Goal: Task Accomplishment & Management: Use online tool/utility

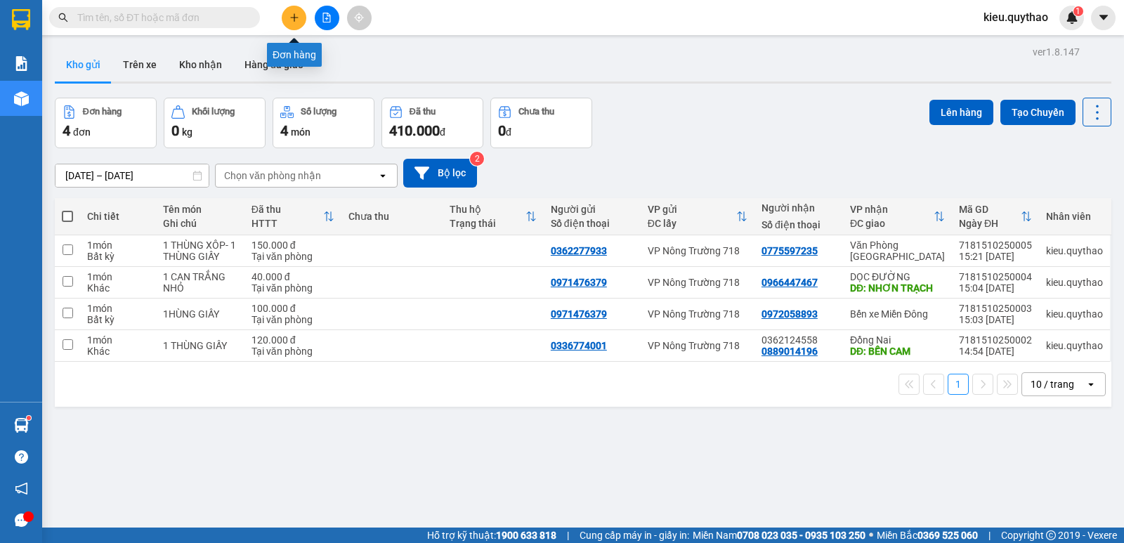
click at [289, 8] on button at bounding box center [294, 18] width 25 height 25
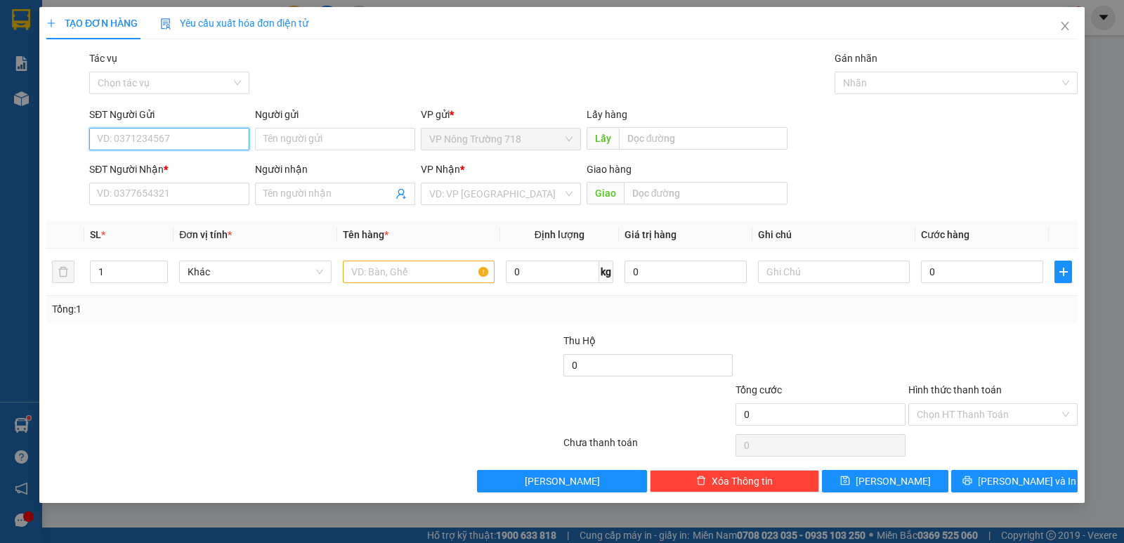
click at [186, 141] on input "SĐT Người Gửi" at bounding box center [169, 139] width 160 height 22
type input "0974505589"
click at [129, 170] on div "0974505589" at bounding box center [169, 167] width 143 height 15
type input "0917043858"
click at [532, 193] on span "Bến xe Miền Đông Mới" at bounding box center [500, 193] width 143 height 21
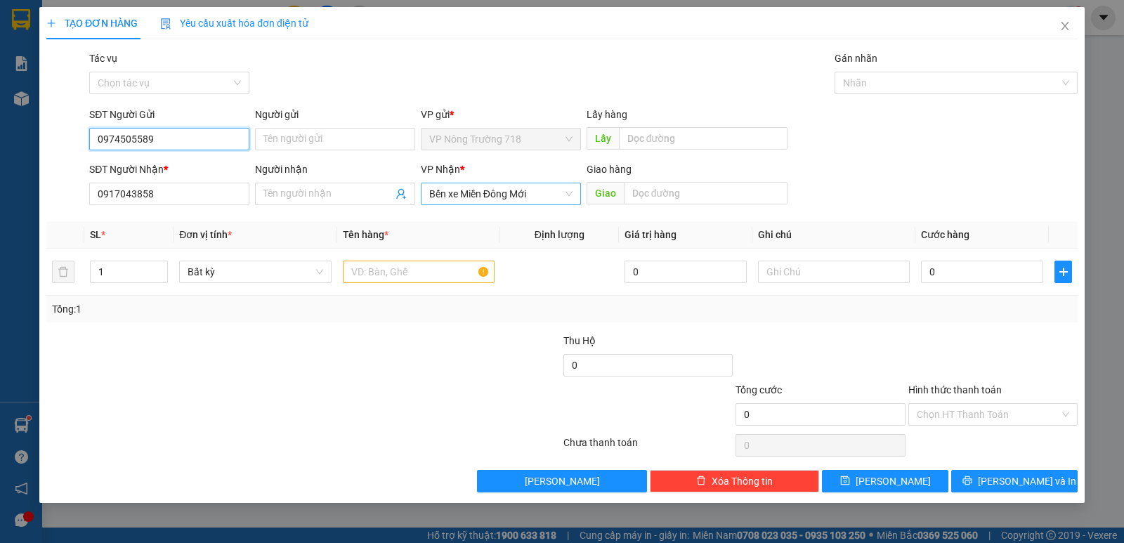
type input "0974505589"
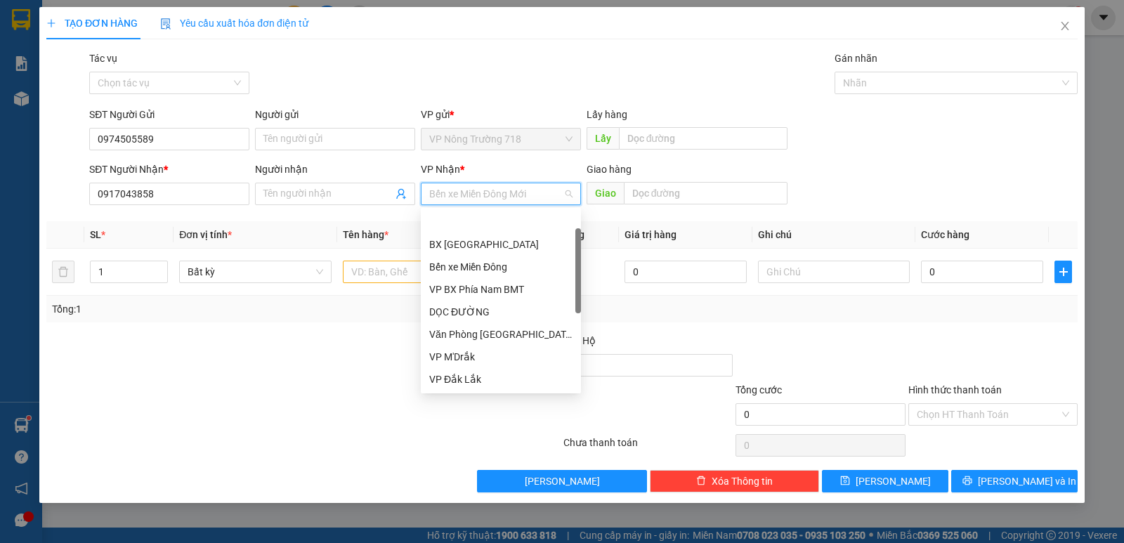
scroll to position [45, 0]
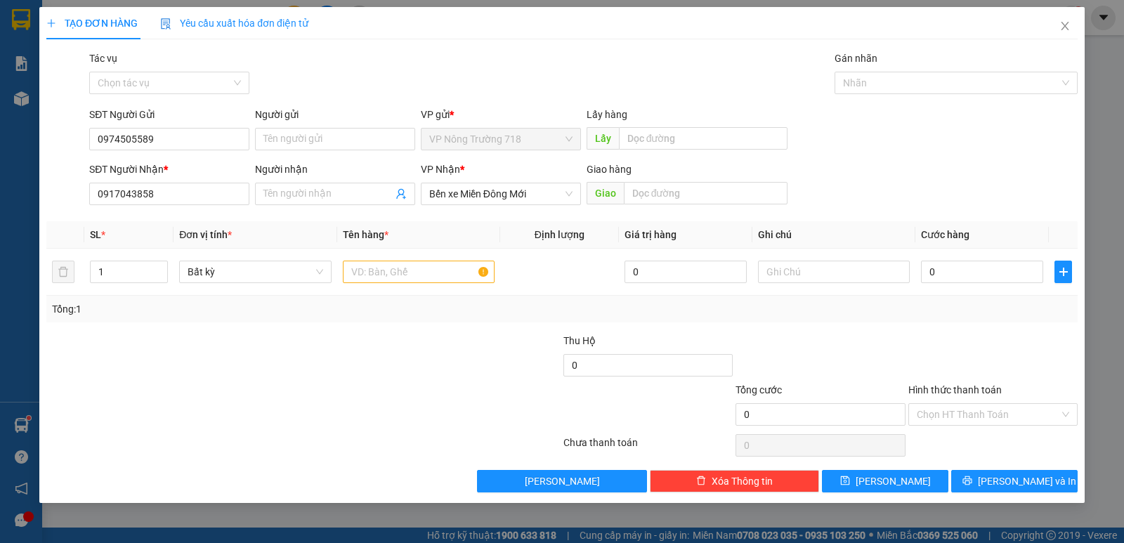
click at [346, 372] on div at bounding box center [217, 357] width 345 height 49
click at [398, 273] on input "text" at bounding box center [419, 272] width 152 height 22
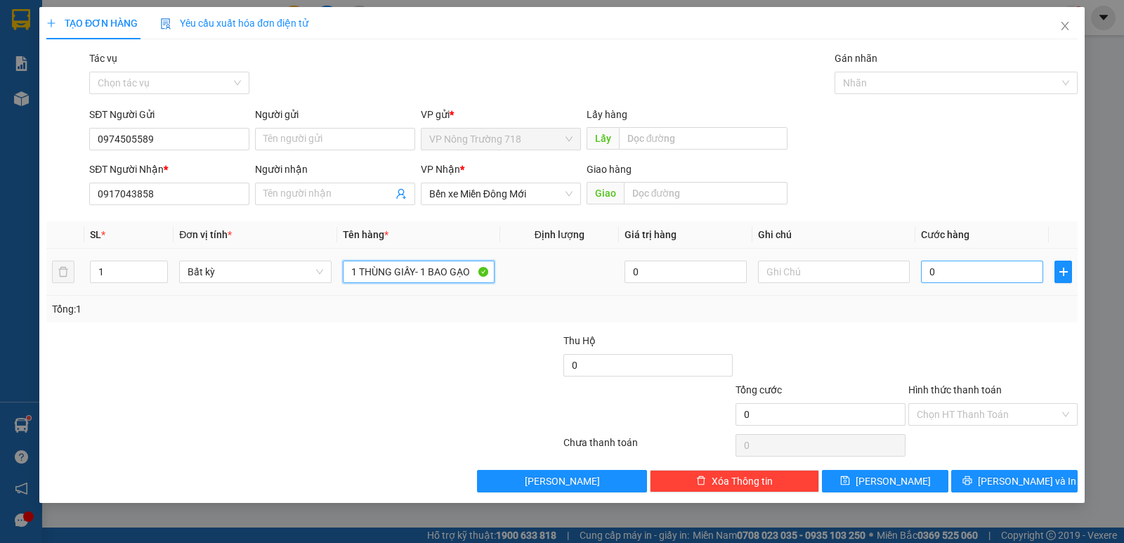
type input "1 THÙNG GIẤY- 1 BAO GẠO"
click at [925, 266] on input "0" at bounding box center [982, 272] width 122 height 22
type input "1"
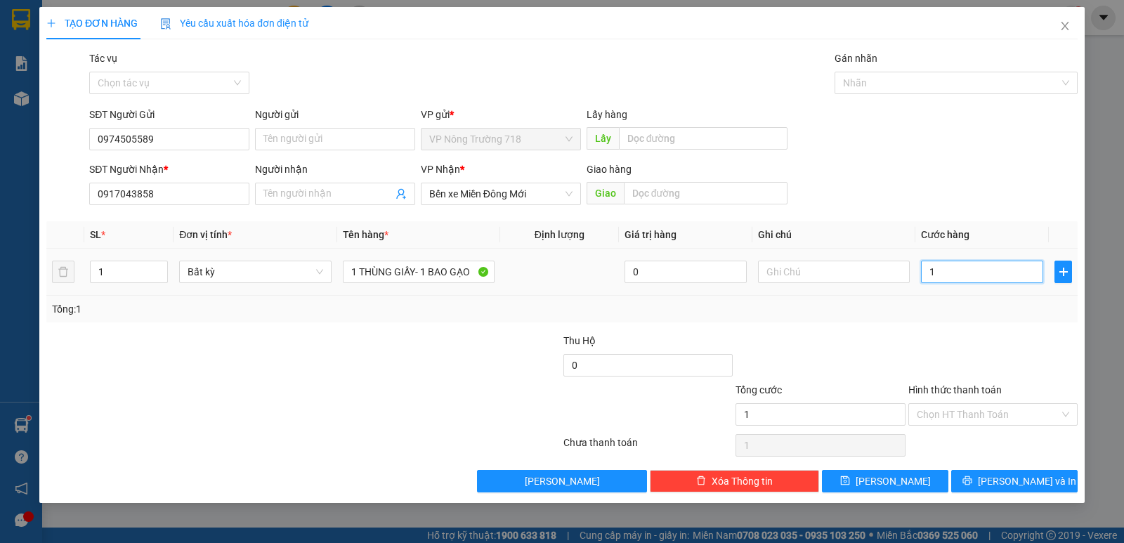
type input "10"
type input "100"
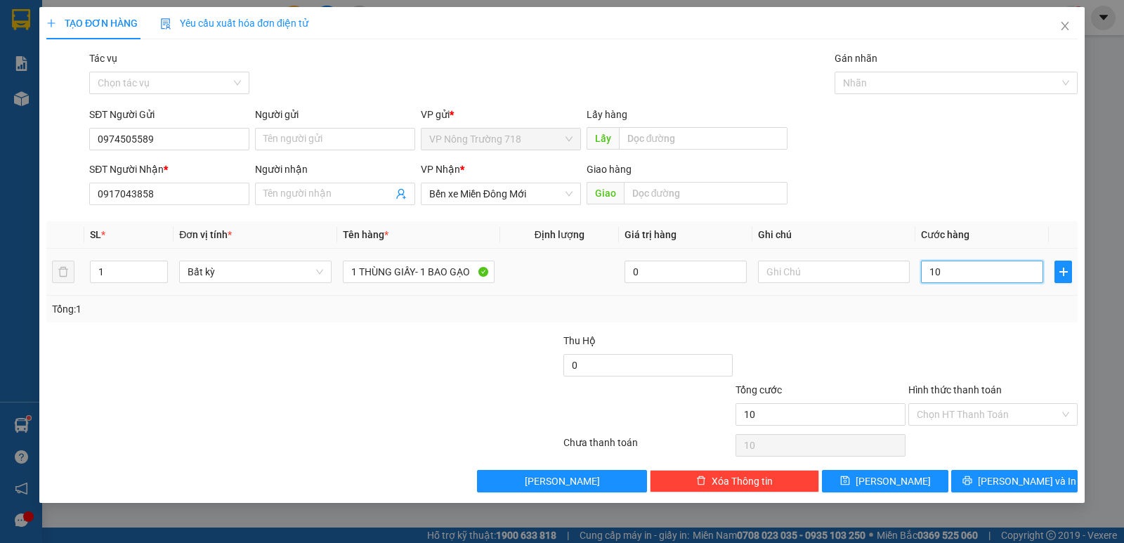
type input "100"
type input "1.000"
type input "10.000"
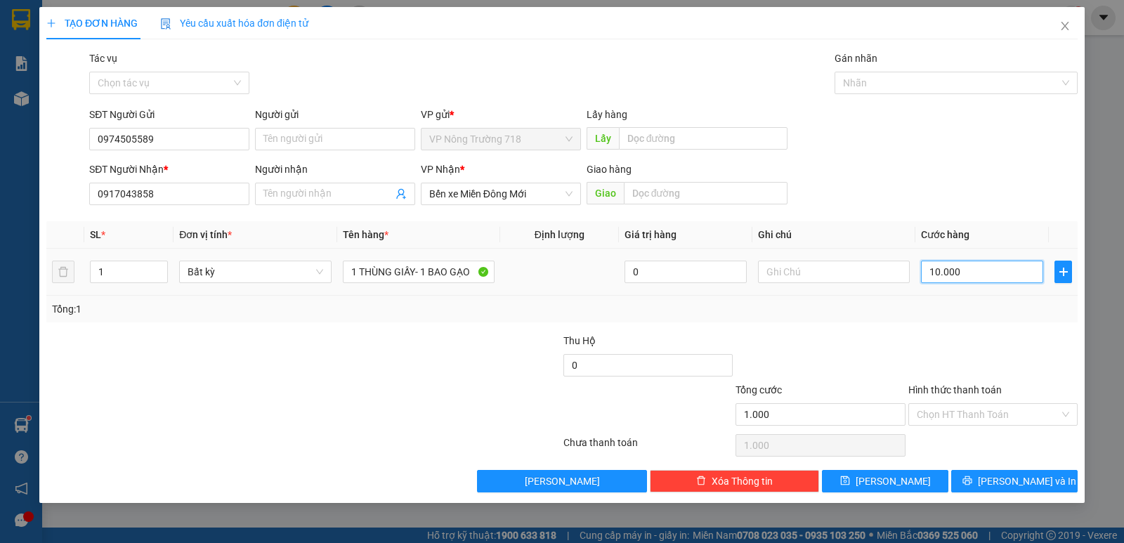
type input "10.000"
type input "100.000"
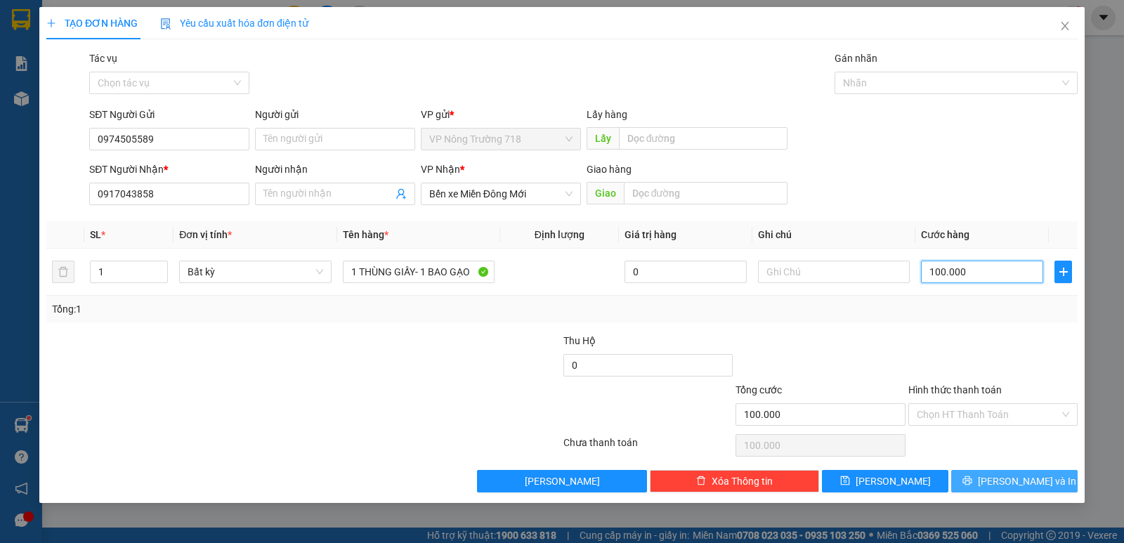
type input "100.000"
click at [1043, 468] on div "Transit Pickup Surcharge Ids Transit Deliver Surcharge Ids Transit Deliver Surc…" at bounding box center [562, 272] width 1032 height 442
click at [1043, 472] on button "[PERSON_NAME] và In" at bounding box center [1014, 481] width 126 height 22
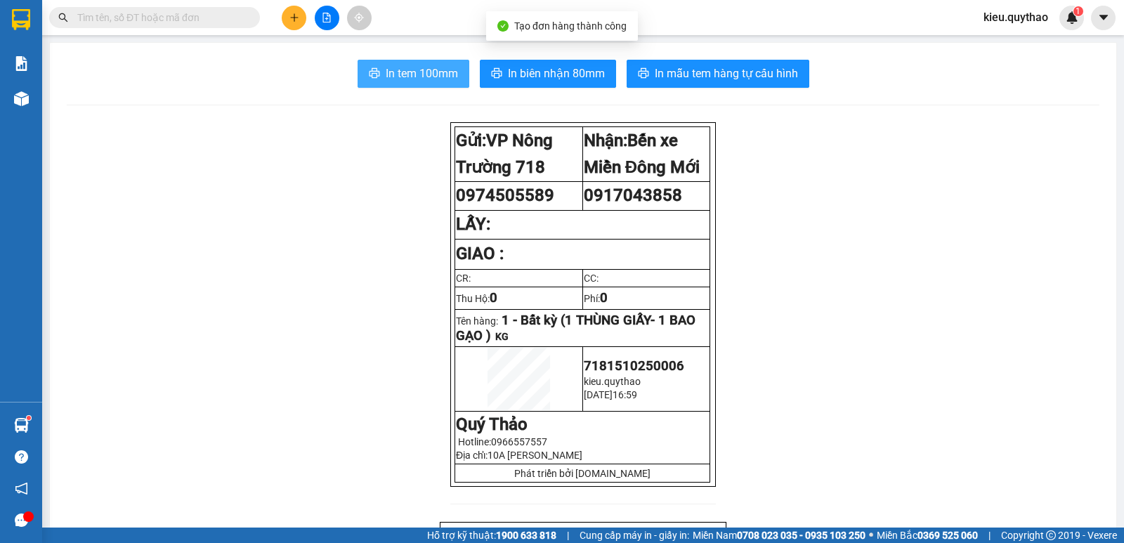
click at [429, 74] on span "In tem 100mm" at bounding box center [422, 74] width 72 height 18
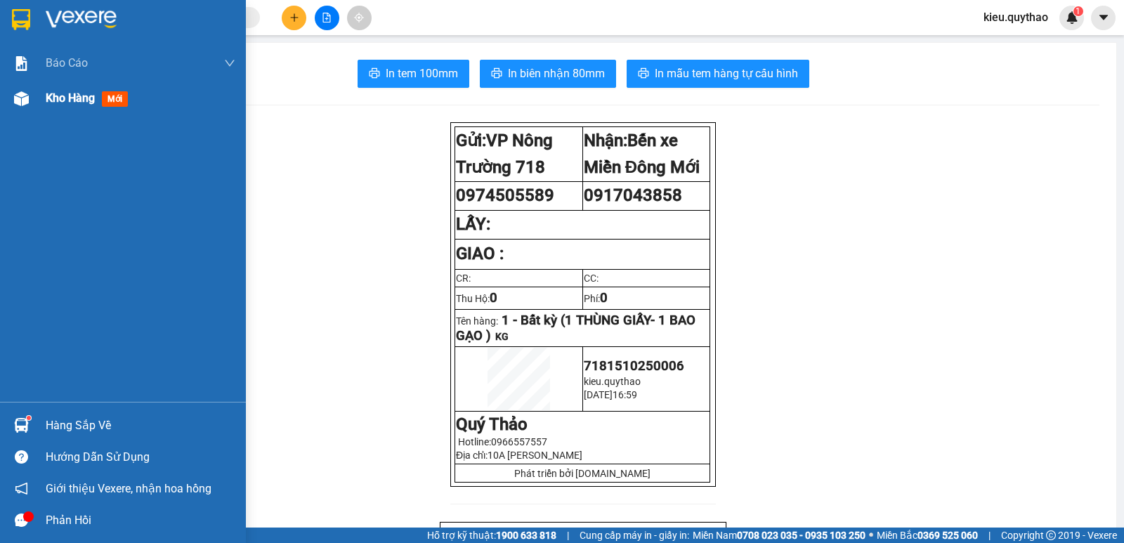
click at [28, 98] on img at bounding box center [21, 98] width 15 height 15
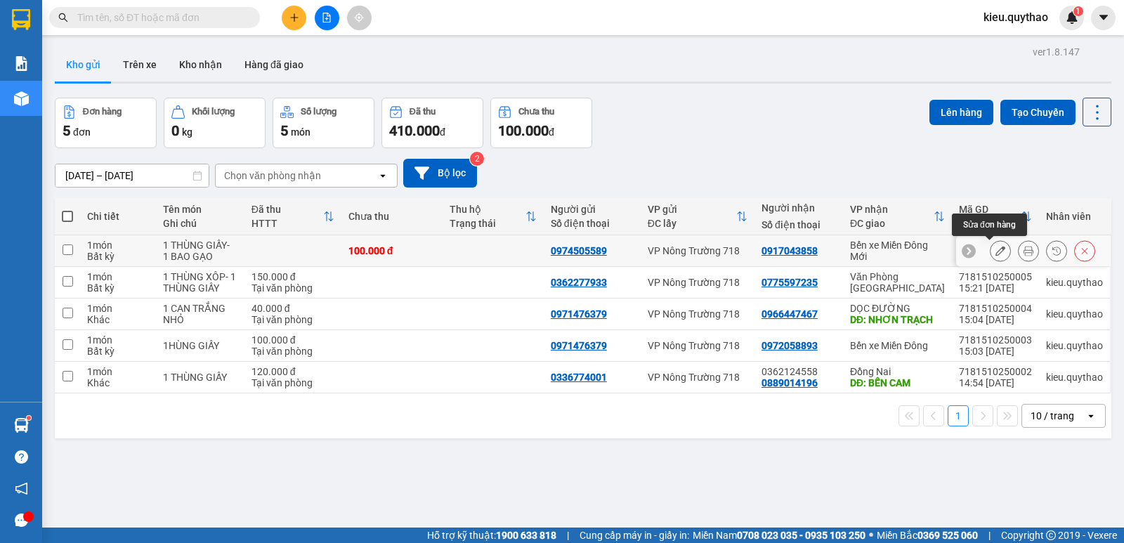
click at [996, 251] on icon at bounding box center [1001, 251] width 10 height 10
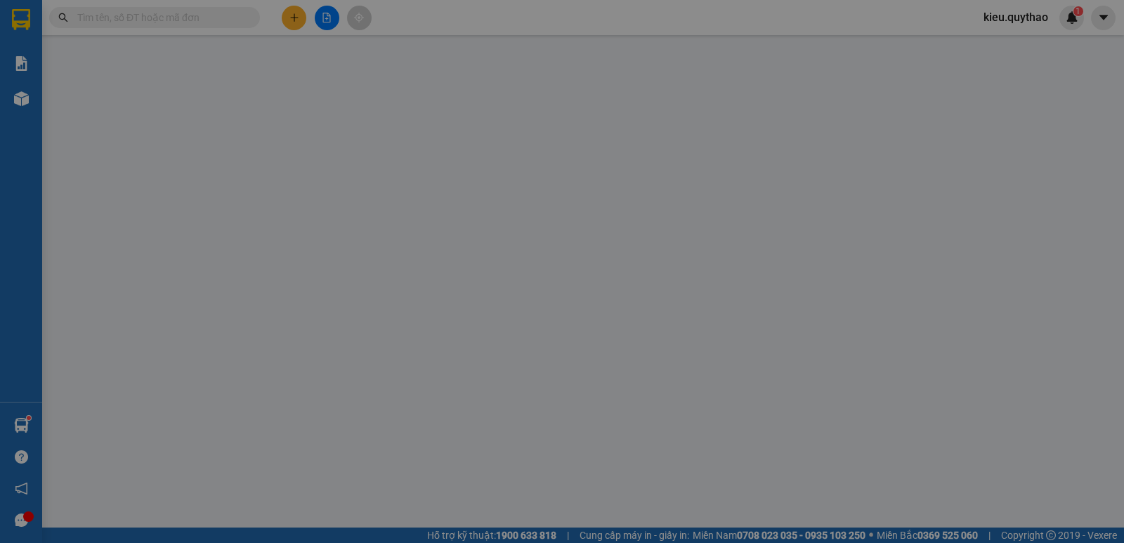
type input "0974505589"
type input "0917043858"
type input "100.000"
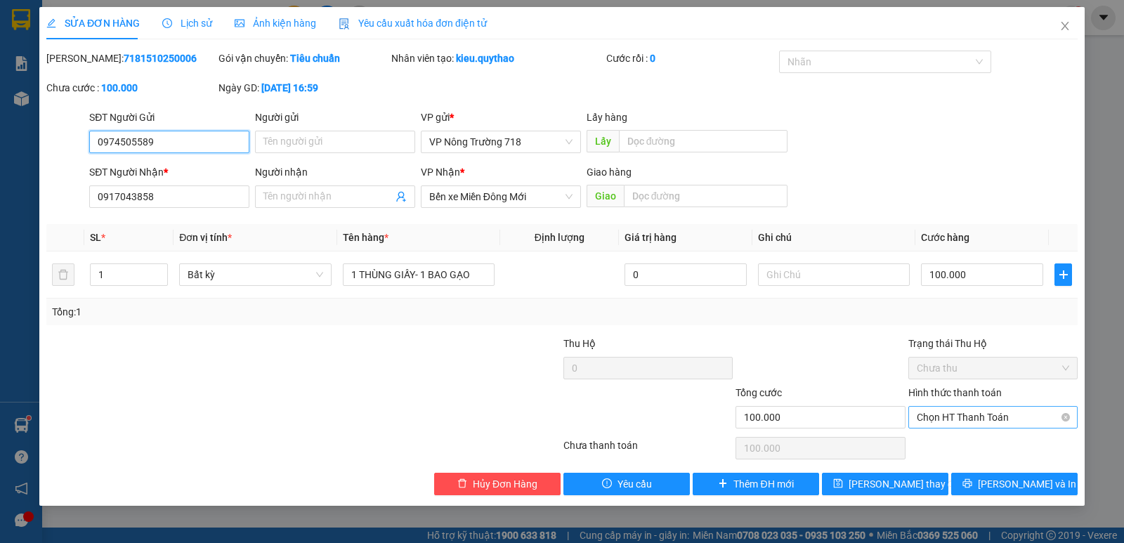
click at [984, 419] on span "Chọn HT Thanh Toán" at bounding box center [993, 417] width 152 height 21
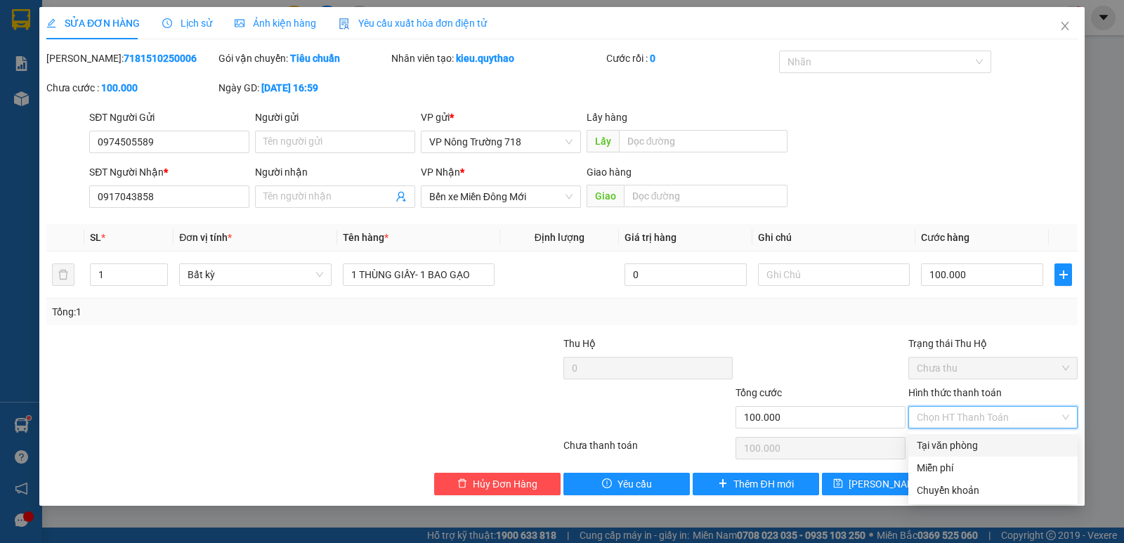
click at [972, 438] on div "Tại văn phòng" at bounding box center [993, 445] width 152 height 15
type input "0"
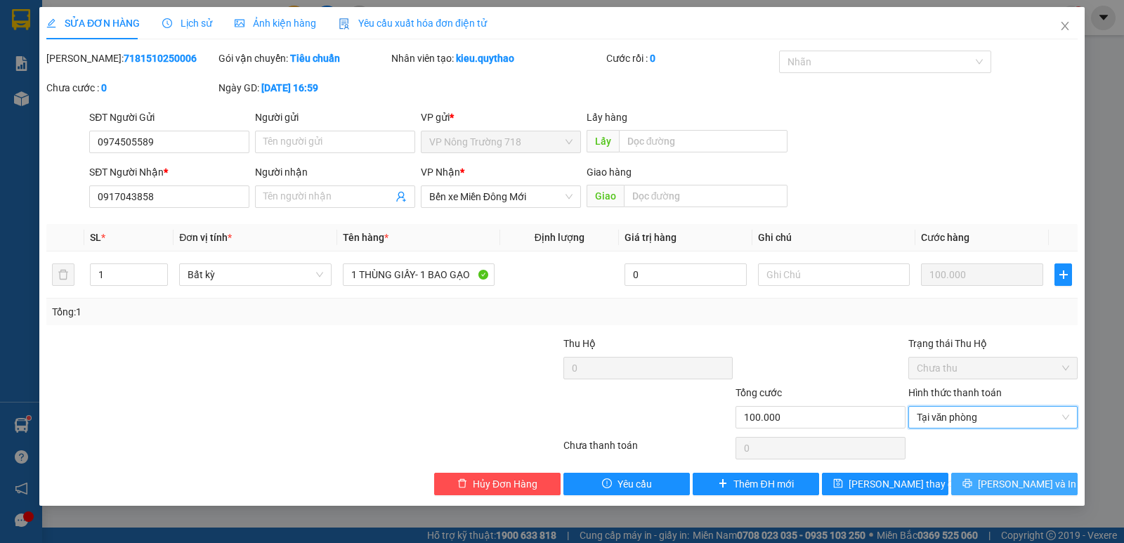
click at [1017, 478] on span "[PERSON_NAME] và In" at bounding box center [1027, 483] width 98 height 15
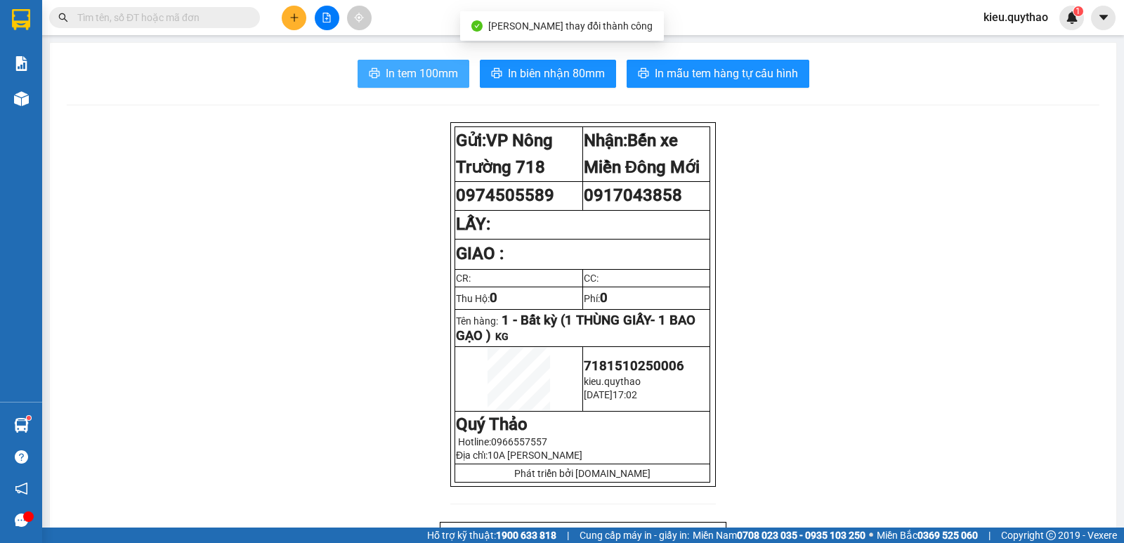
click at [406, 85] on button "In tem 100mm" at bounding box center [414, 74] width 112 height 28
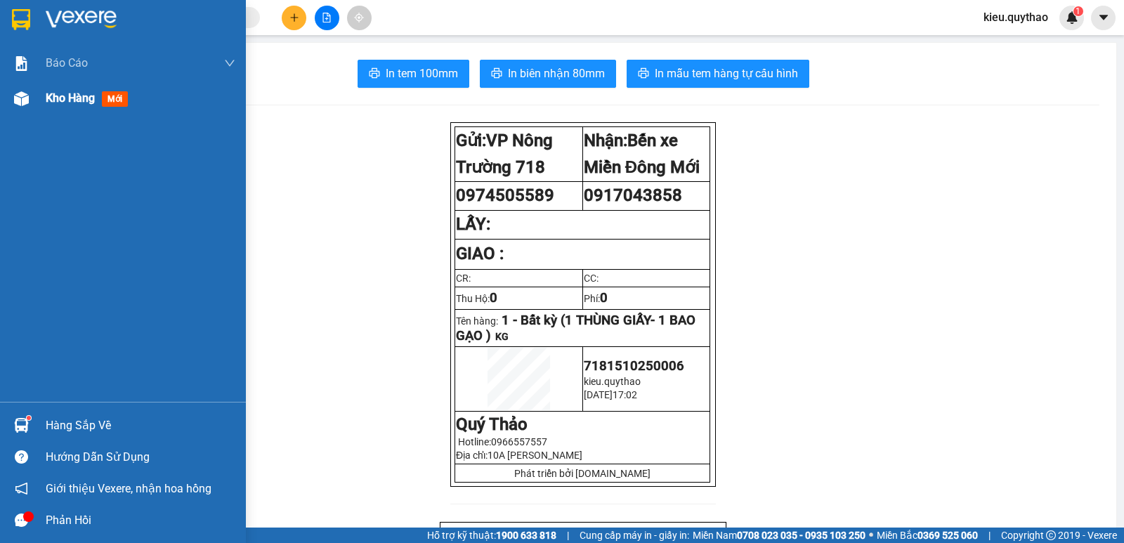
click at [72, 101] on span "Kho hàng" at bounding box center [70, 97] width 49 height 13
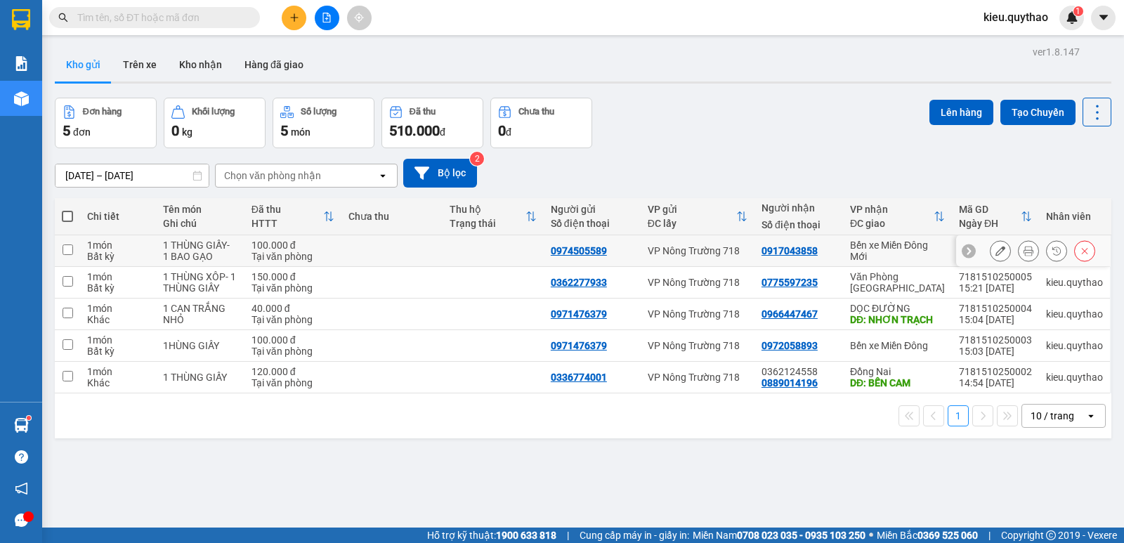
click at [67, 252] on input "checkbox" at bounding box center [68, 250] width 11 height 11
checkbox input "true"
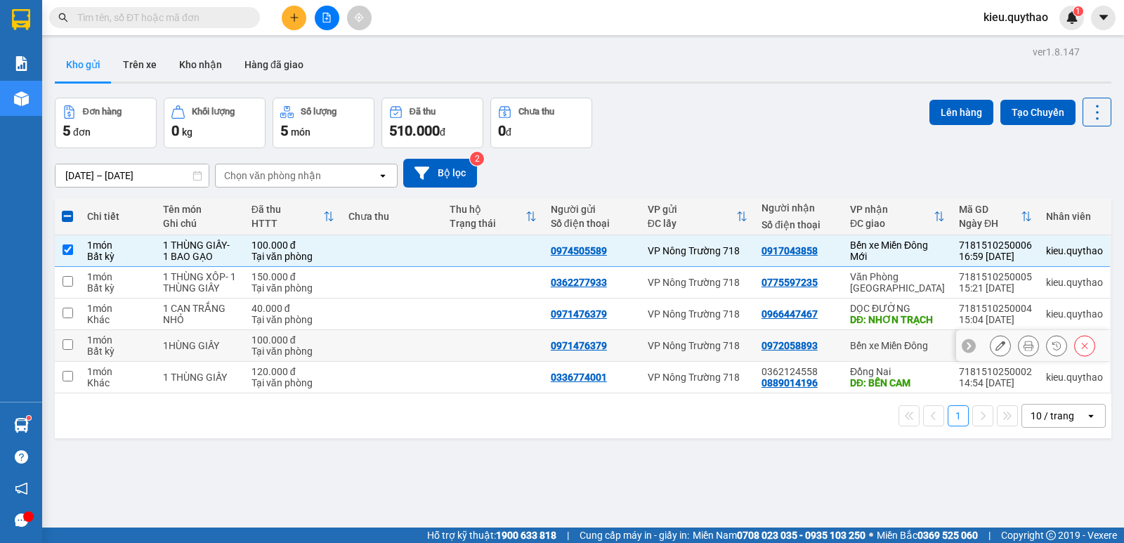
click at [66, 351] on td at bounding box center [67, 346] width 25 height 32
checkbox input "true"
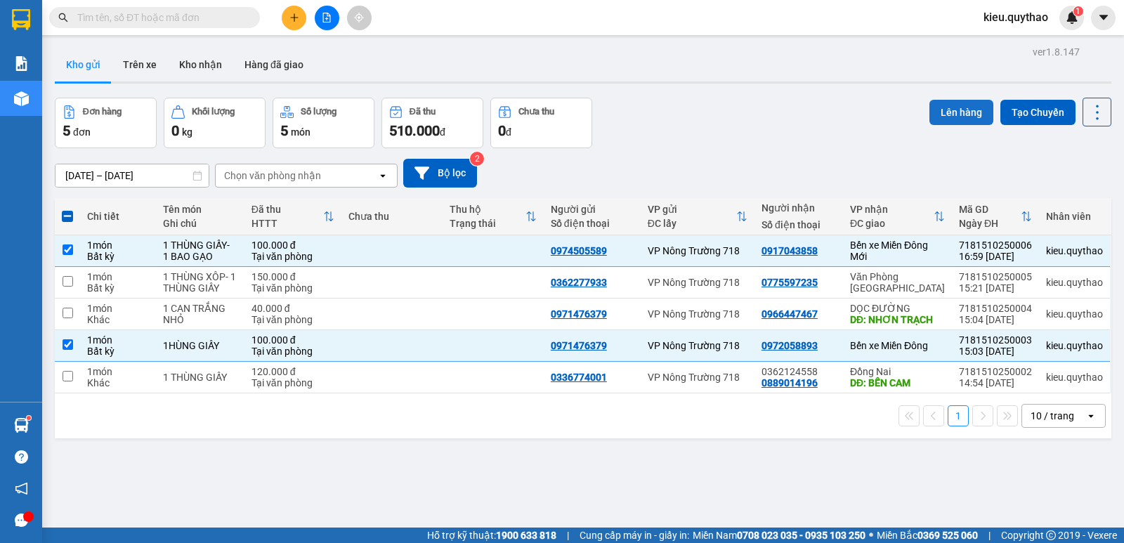
click at [947, 117] on button "Lên hàng" at bounding box center [962, 112] width 64 height 25
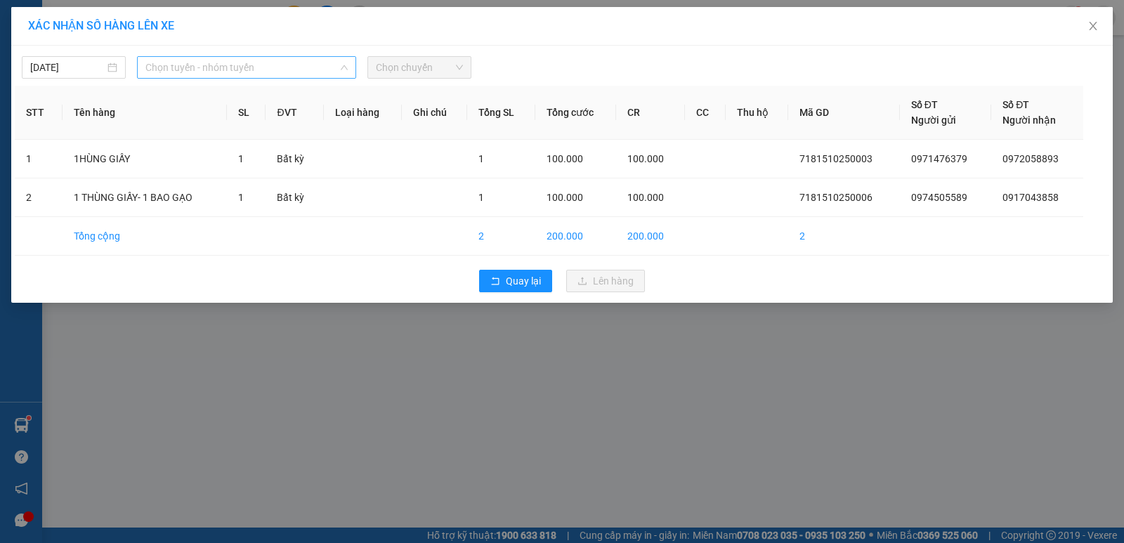
click at [299, 58] on span "Chọn tuyến - nhóm tuyến" at bounding box center [246, 67] width 202 height 21
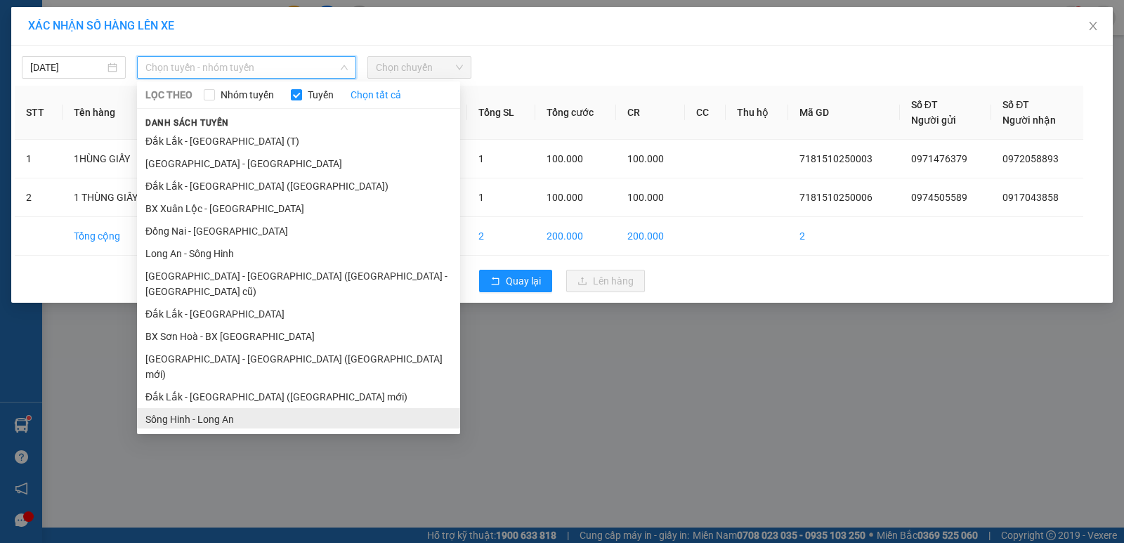
scroll to position [61, 0]
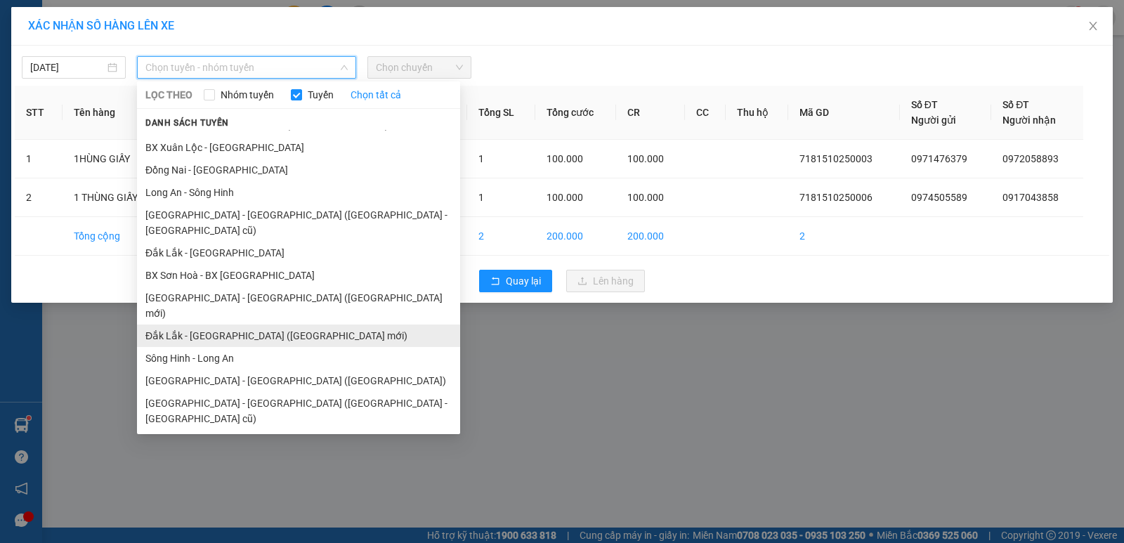
click at [211, 325] on li "Đắk Lắk - [GEOGRAPHIC_DATA] ([GEOGRAPHIC_DATA] mới)" at bounding box center [298, 336] width 323 height 22
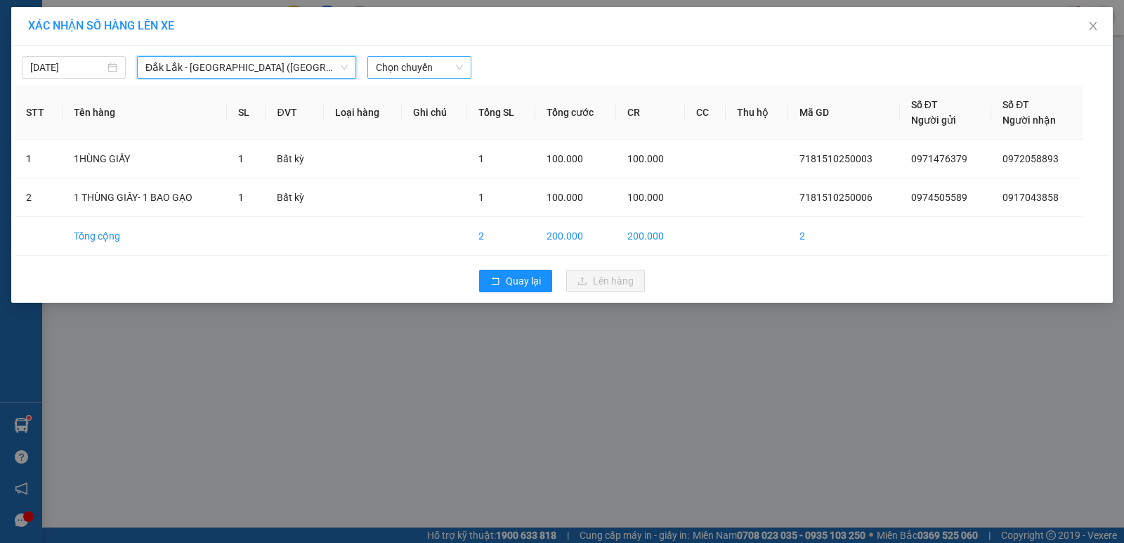
click at [415, 66] on span "Chọn chuyến" at bounding box center [419, 67] width 87 height 21
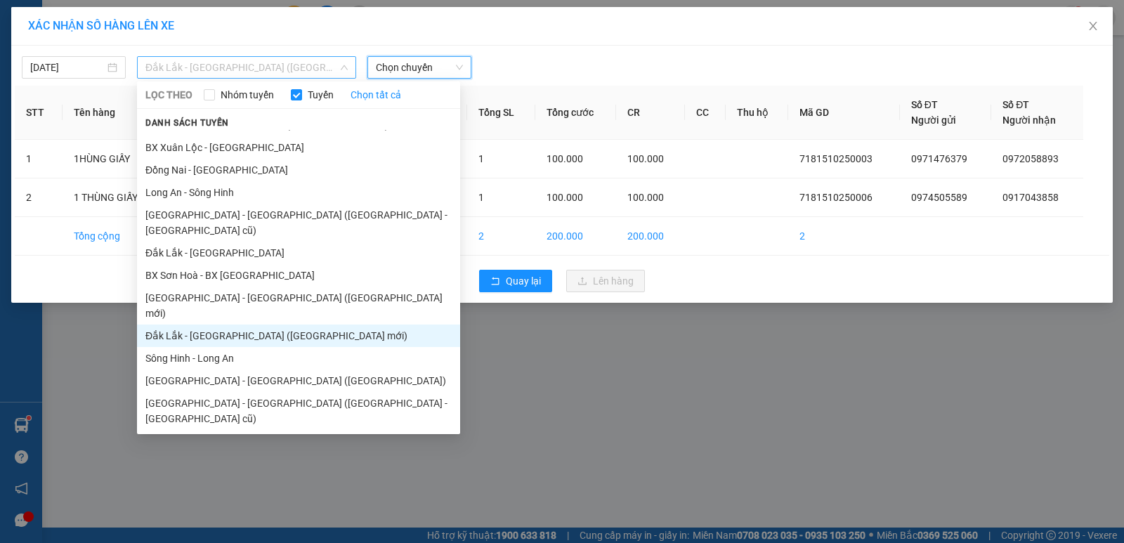
click at [307, 66] on span "Đắk Lắk - [GEOGRAPHIC_DATA] ([GEOGRAPHIC_DATA] mới)" at bounding box center [246, 67] width 202 height 21
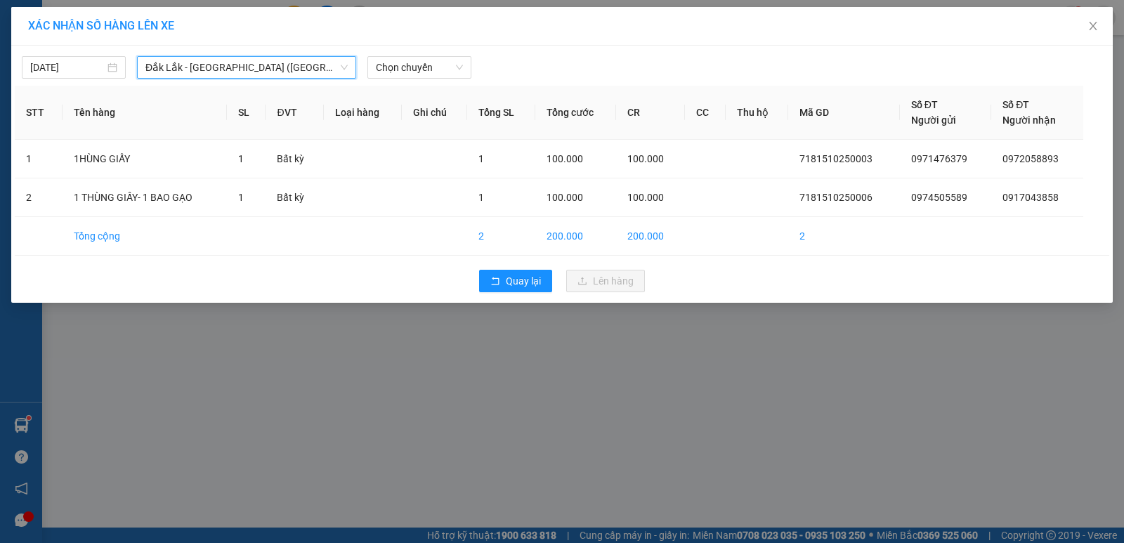
click at [553, 455] on div "XÁC NHẬN SỐ HÀNG LÊN XE [DATE] [GEOGRAPHIC_DATA] - [GEOGRAPHIC_DATA] ([GEOGRAPH…" at bounding box center [562, 271] width 1124 height 543
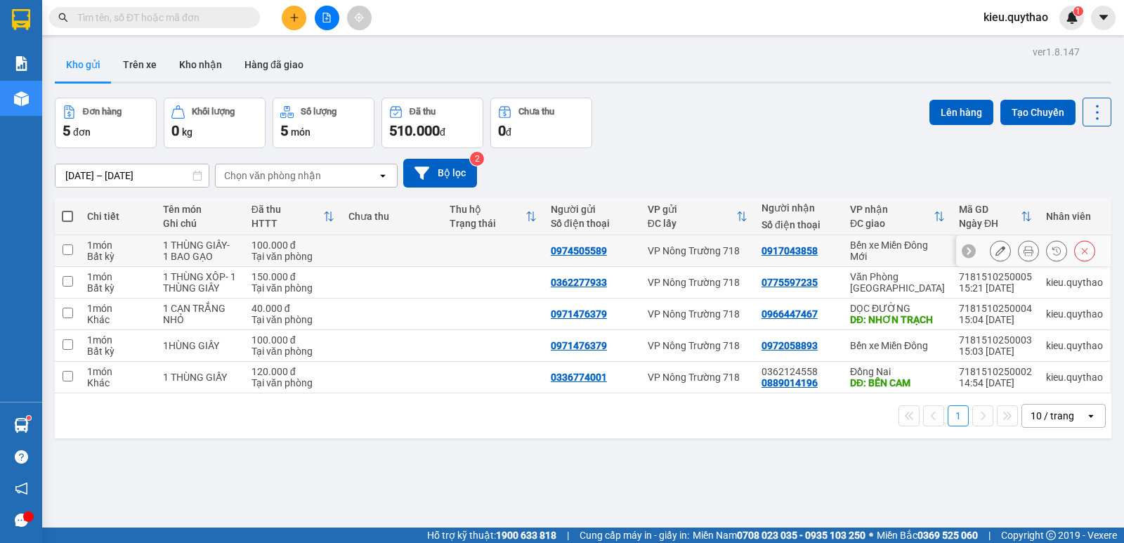
click at [68, 249] on input "checkbox" at bounding box center [68, 250] width 11 height 11
checkbox input "true"
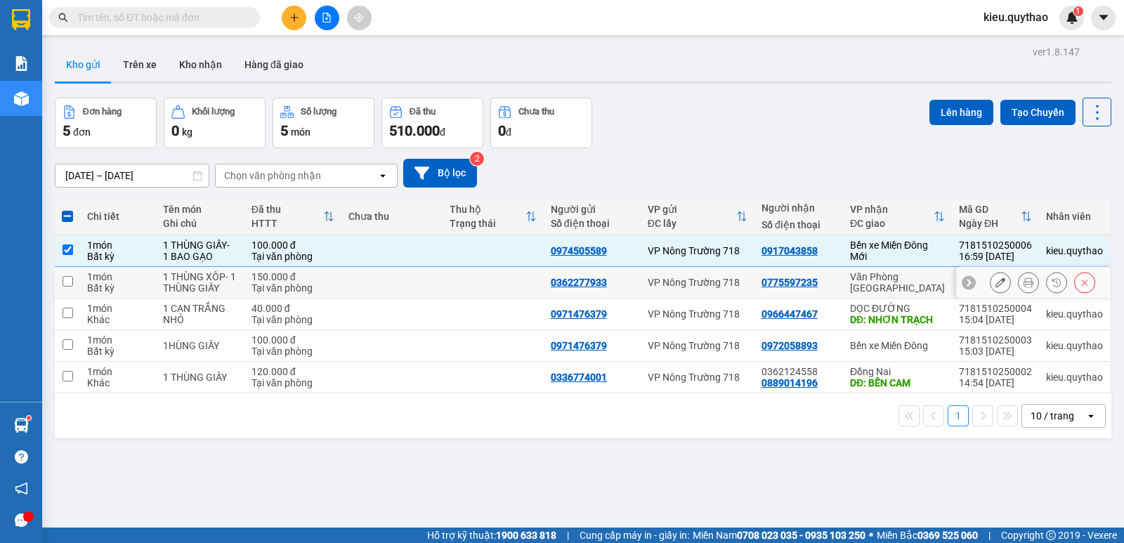
click at [71, 279] on input "checkbox" at bounding box center [68, 281] width 11 height 11
checkbox input "true"
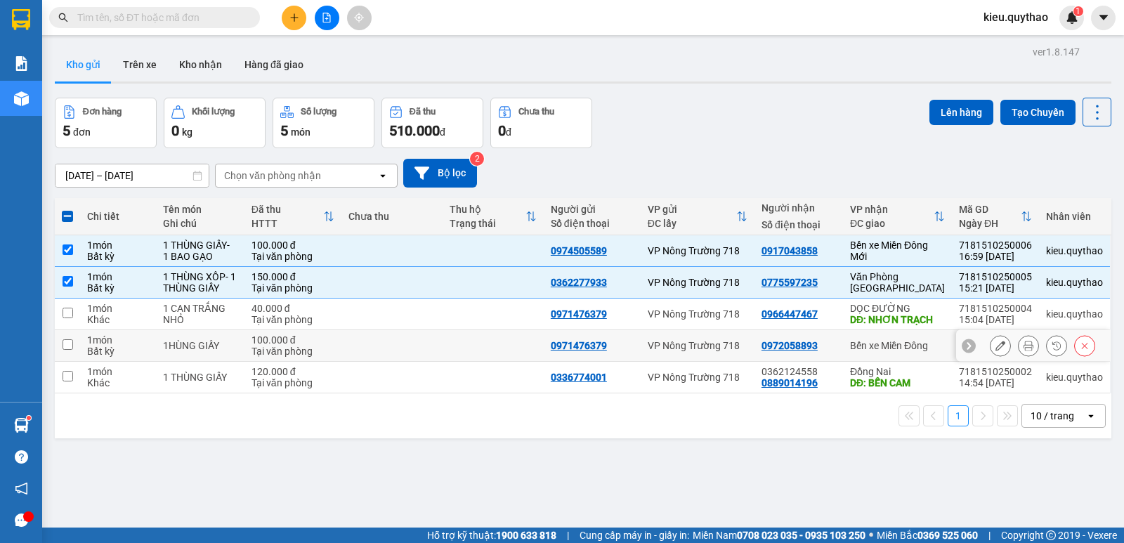
click at [61, 343] on td at bounding box center [67, 346] width 25 height 32
checkbox input "true"
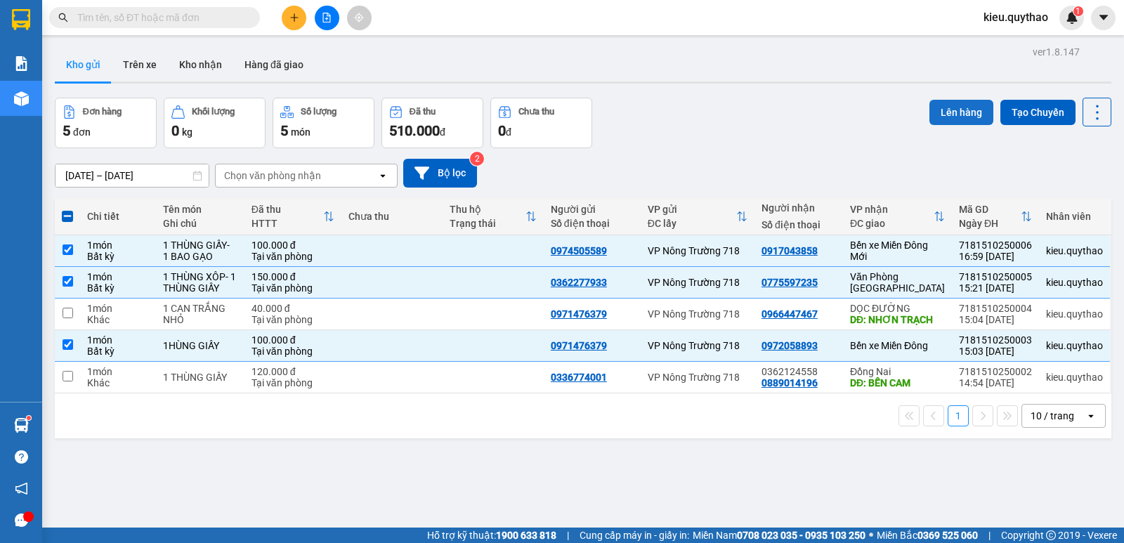
click at [953, 117] on button "Lên hàng" at bounding box center [962, 112] width 64 height 25
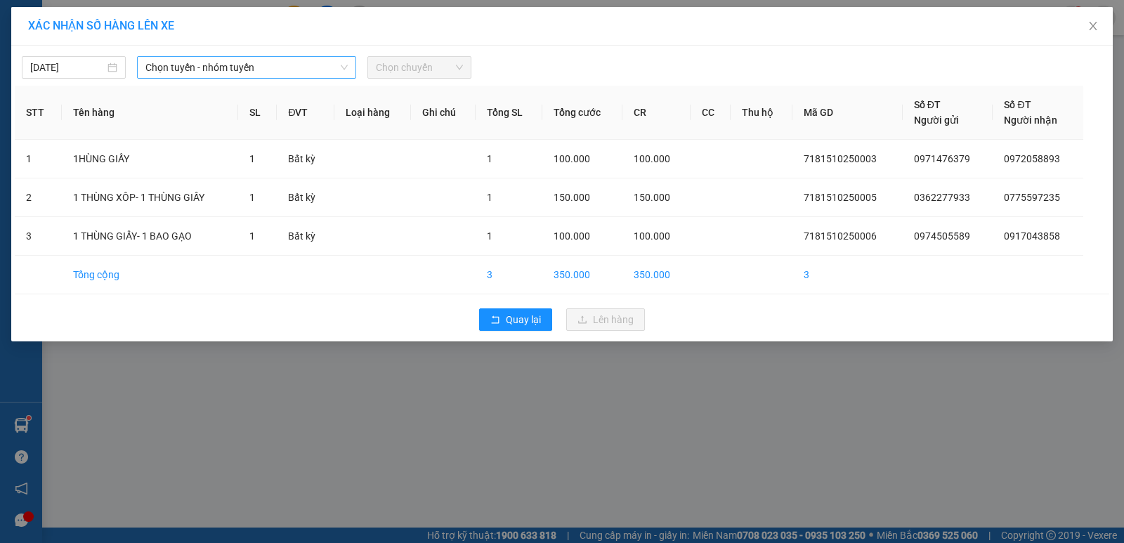
click at [287, 71] on span "Chọn tuyến - nhóm tuyến" at bounding box center [246, 67] width 202 height 21
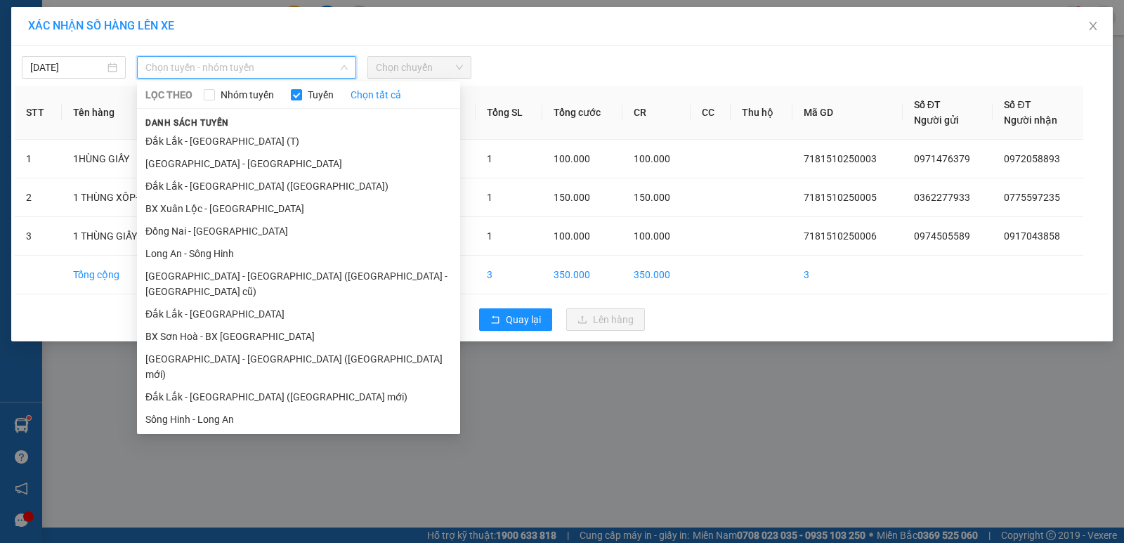
scroll to position [61, 0]
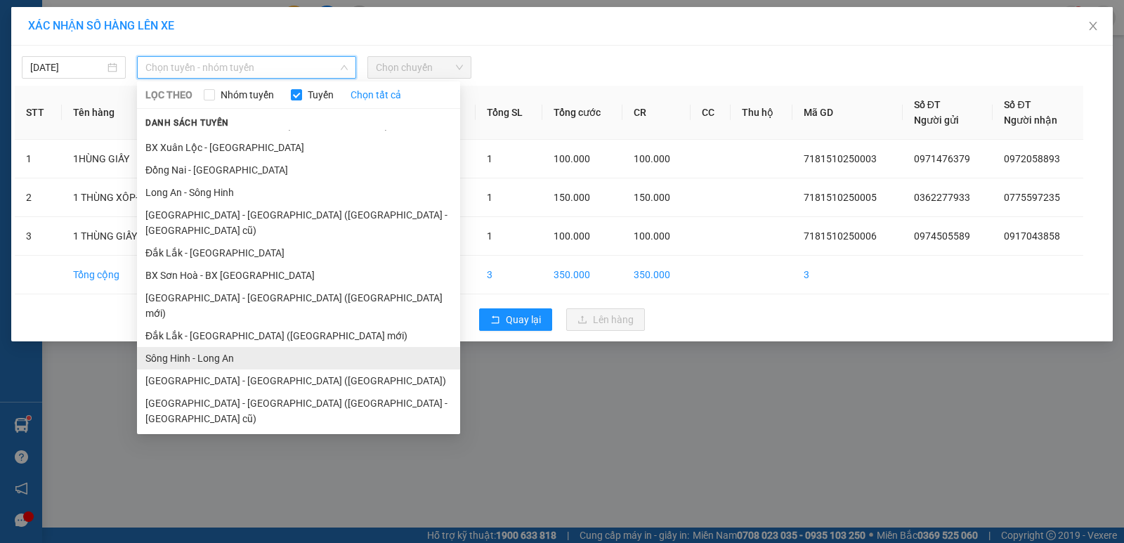
click at [233, 347] on li "Sông Hinh - Long An" at bounding box center [298, 358] width 323 height 22
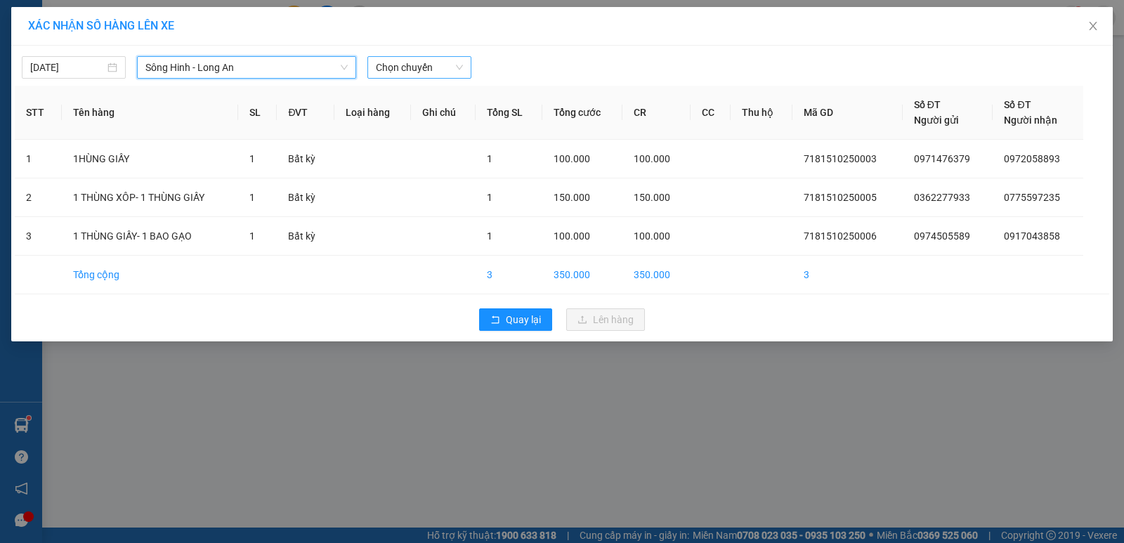
click at [415, 69] on span "Chọn chuyến" at bounding box center [419, 67] width 87 height 21
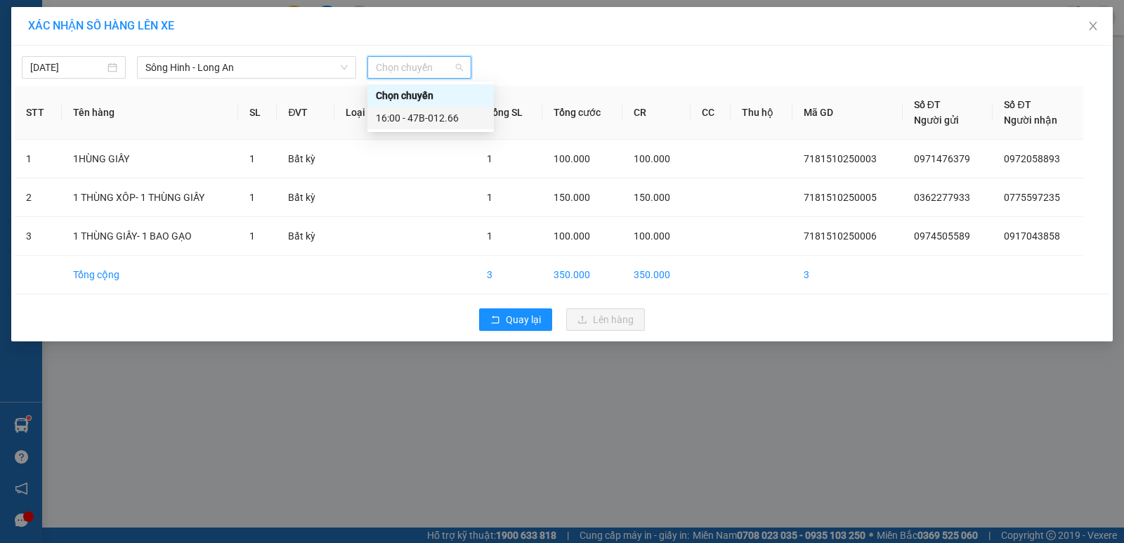
click at [419, 117] on div "16:00 - 47B-012.66" at bounding box center [431, 117] width 110 height 15
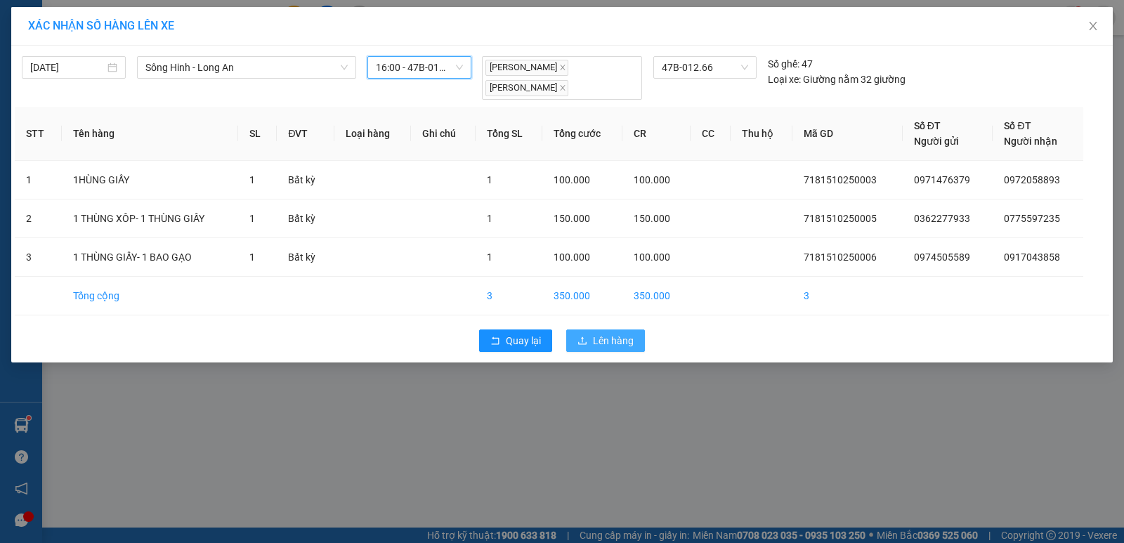
click at [611, 341] on span "Lên hàng" at bounding box center [613, 340] width 41 height 15
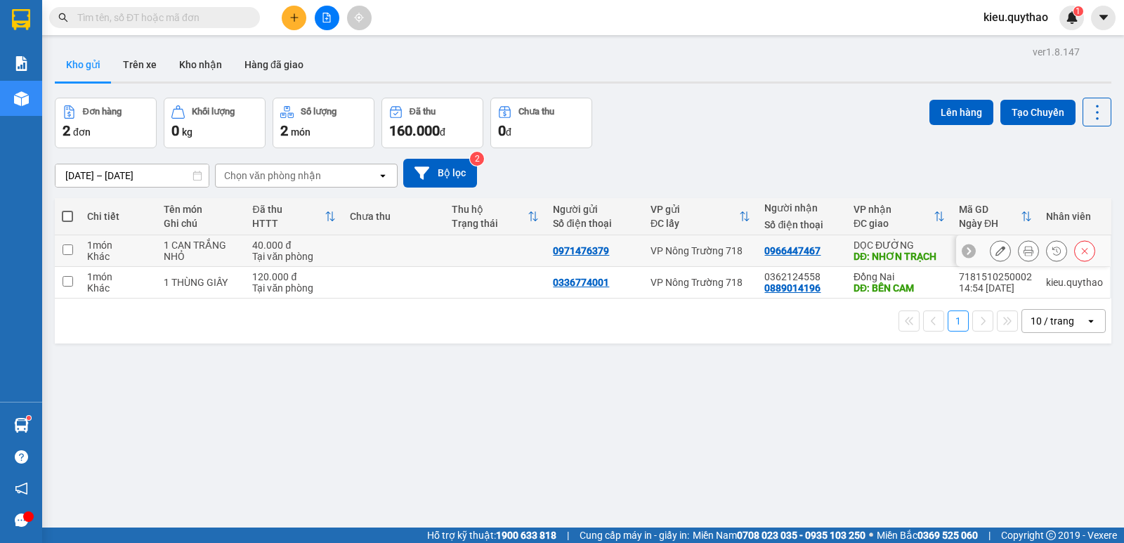
click at [63, 245] on input "checkbox" at bounding box center [68, 250] width 11 height 11
checkbox input "true"
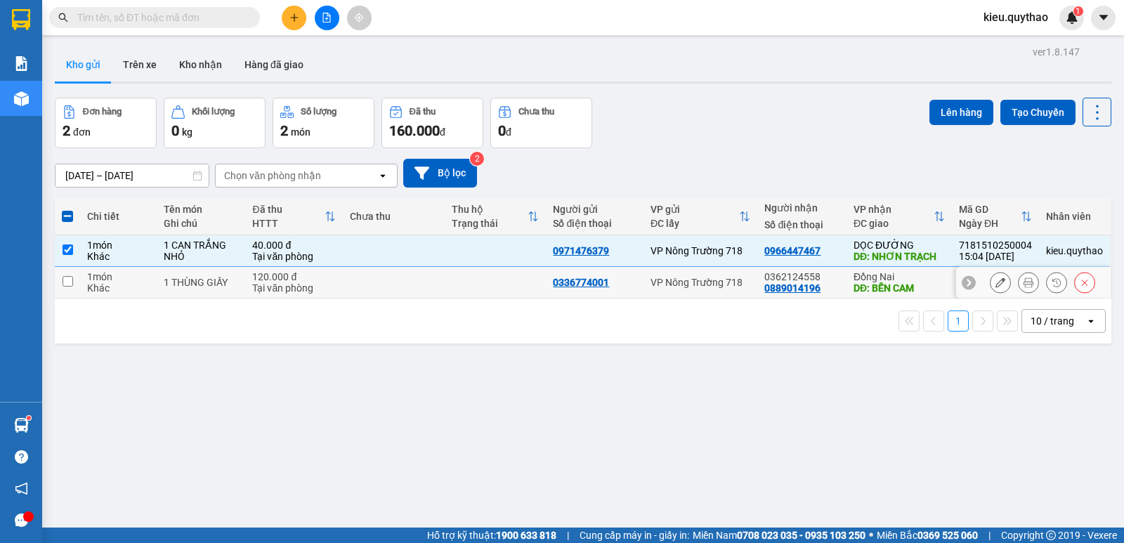
click at [71, 279] on input "checkbox" at bounding box center [68, 281] width 11 height 11
checkbox input "true"
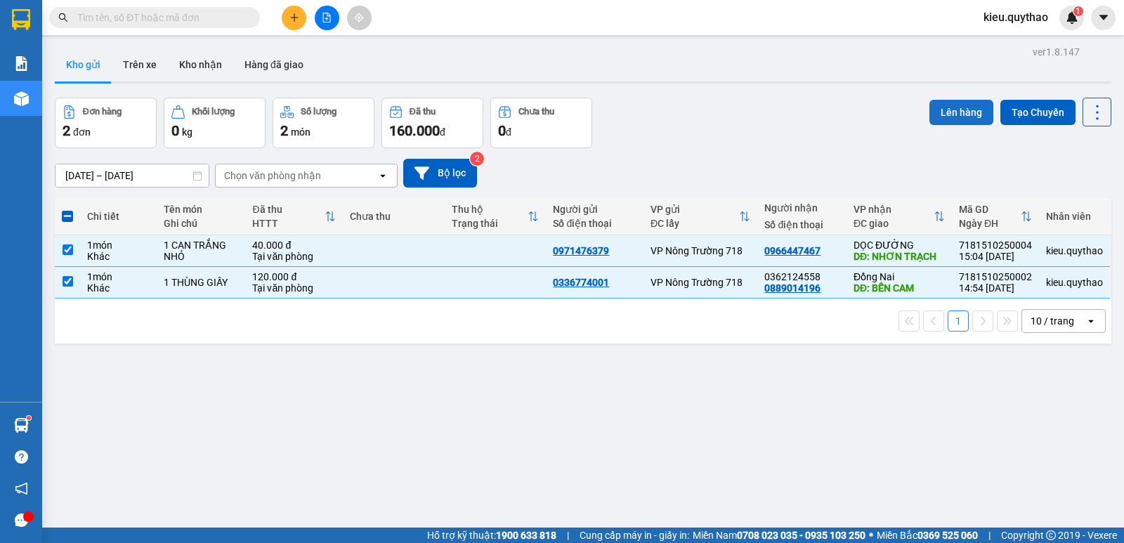
click at [935, 109] on button "Lên hàng" at bounding box center [962, 112] width 64 height 25
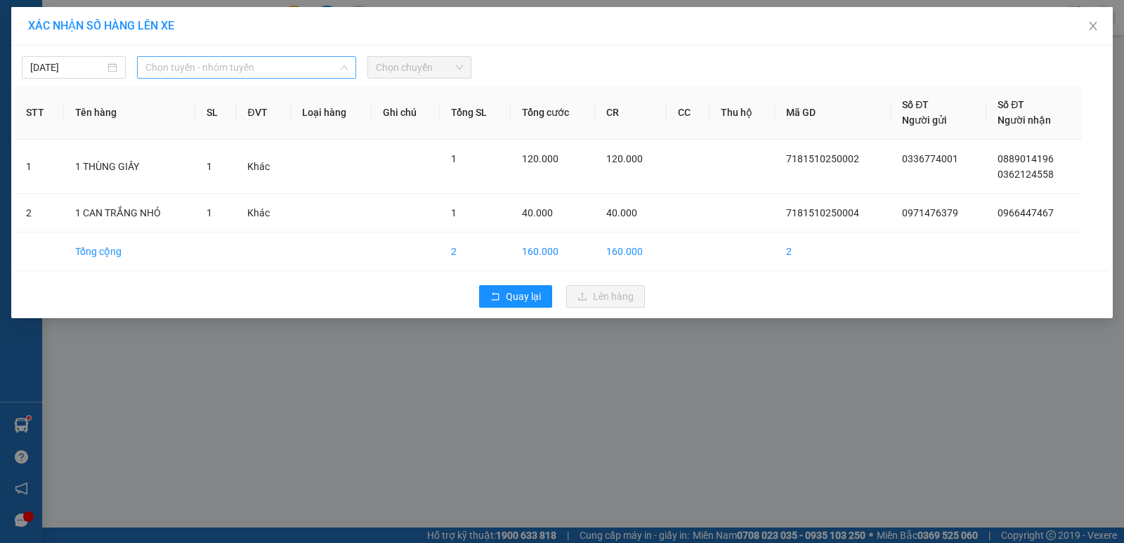
click at [303, 72] on span "Chọn tuyến - nhóm tuyến" at bounding box center [246, 67] width 202 height 21
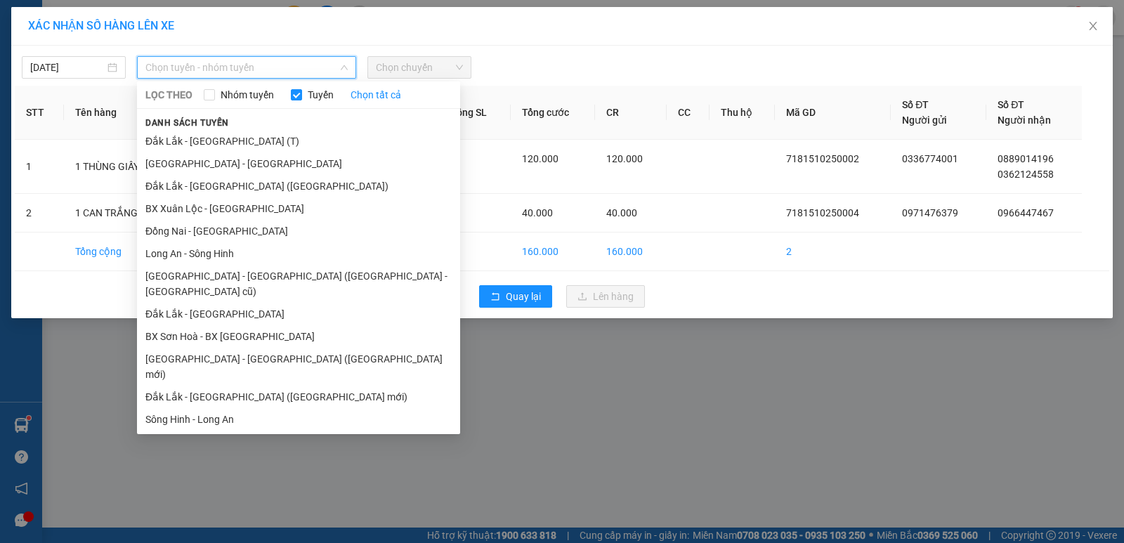
scroll to position [61, 0]
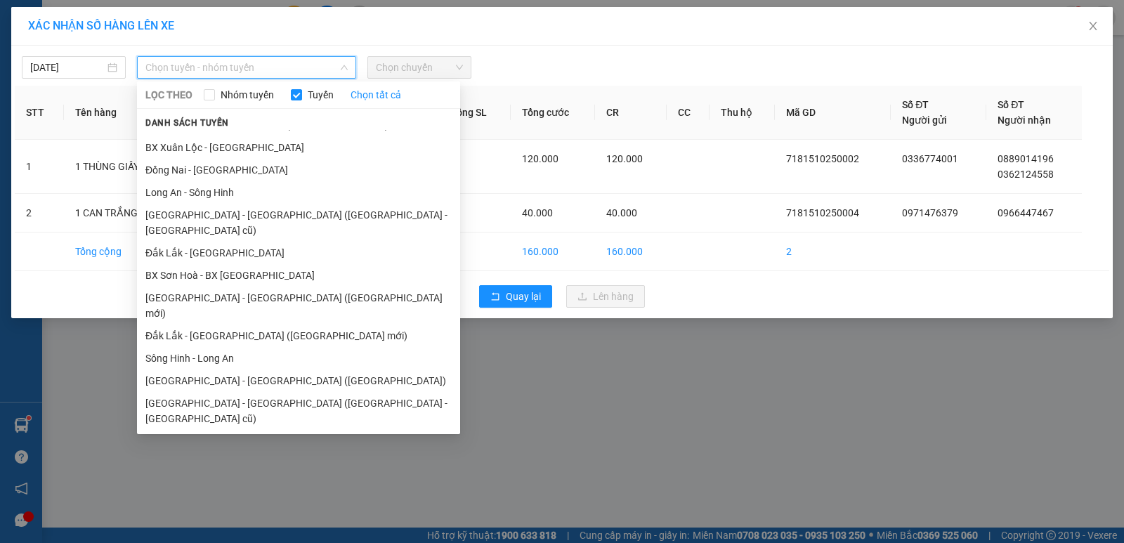
click at [181, 453] on li "Đắk Lắk - [GEOGRAPHIC_DATA]" at bounding box center [298, 464] width 323 height 22
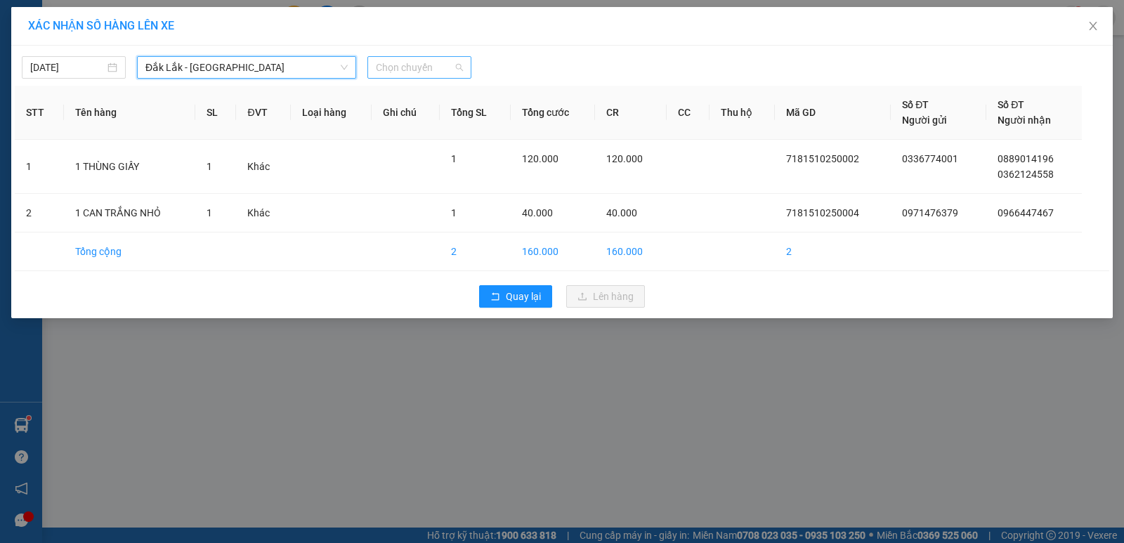
click at [391, 69] on span "Chọn chuyến" at bounding box center [419, 67] width 87 height 21
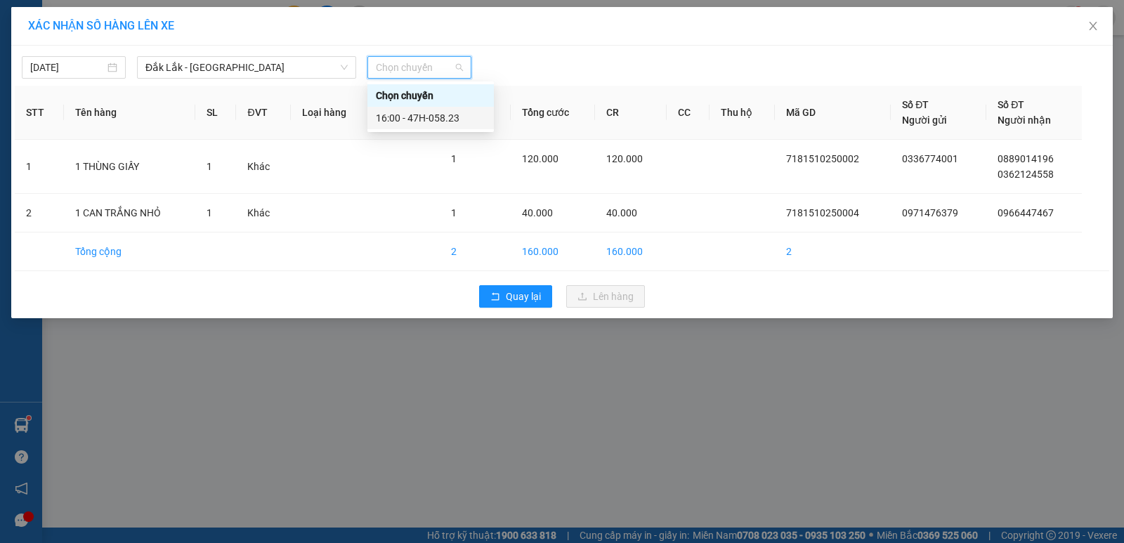
click at [407, 122] on div "16:00 - 47H-058.23" at bounding box center [431, 117] width 110 height 15
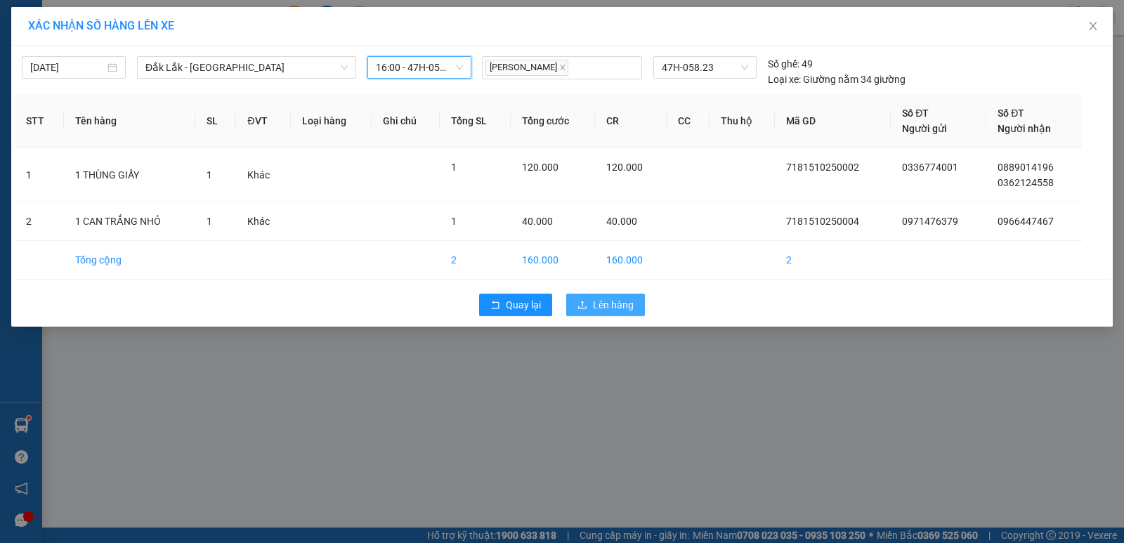
click at [612, 311] on span "Lên hàng" at bounding box center [613, 304] width 41 height 15
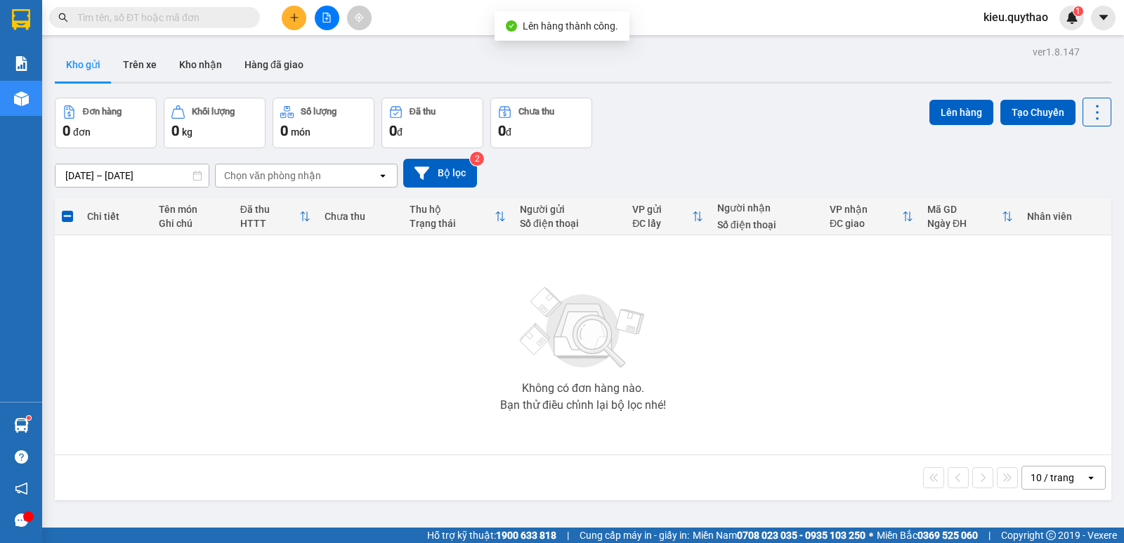
click at [324, 24] on button at bounding box center [327, 18] width 25 height 25
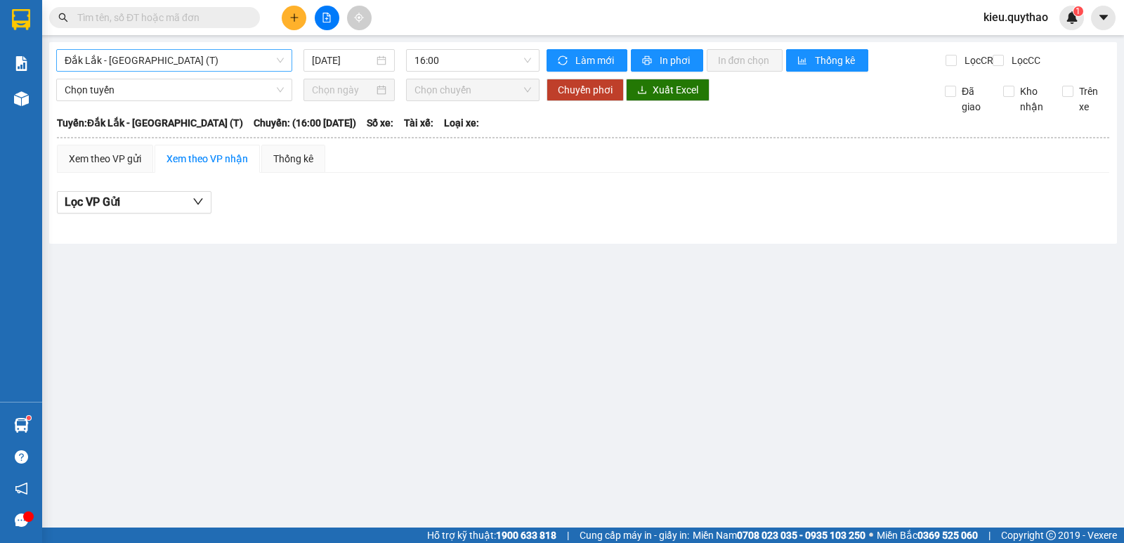
click at [188, 58] on span "Đắk Lắk - [GEOGRAPHIC_DATA] (T)" at bounding box center [174, 60] width 219 height 21
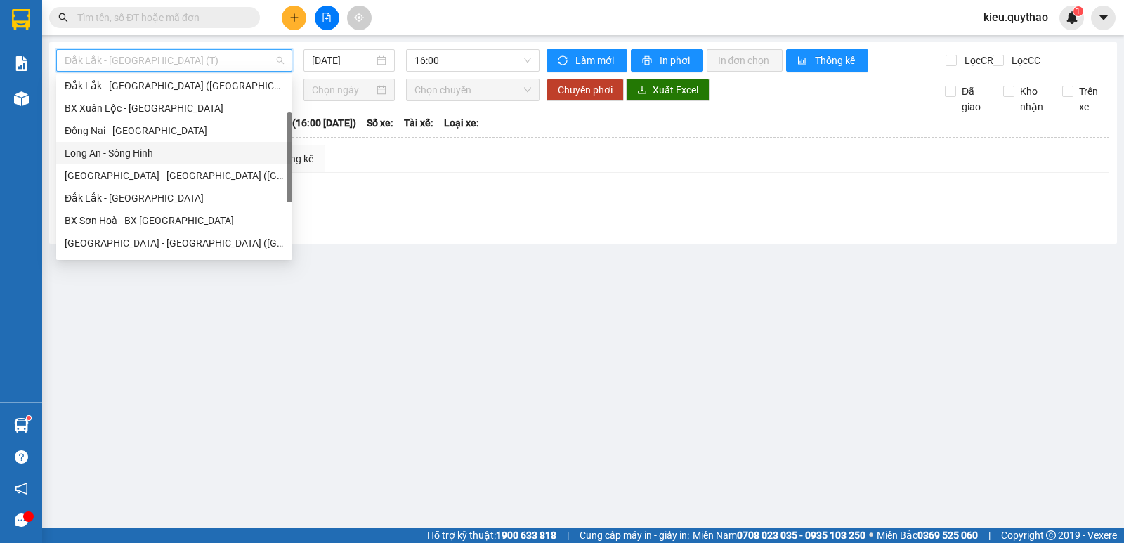
scroll to position [141, 0]
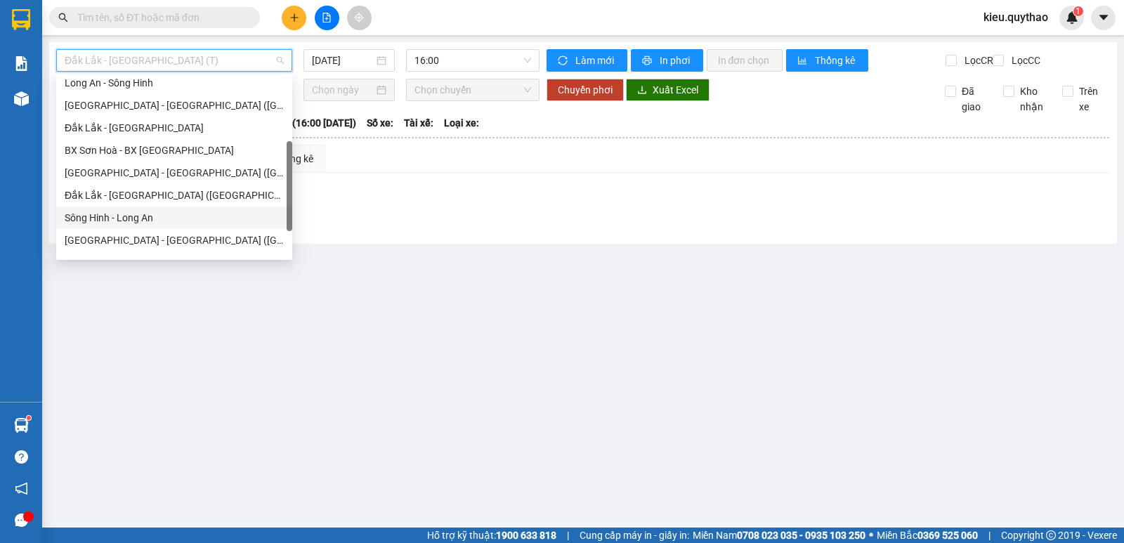
click at [176, 221] on div "Sông Hinh - Long An" at bounding box center [174, 217] width 219 height 15
type input "[DATE]"
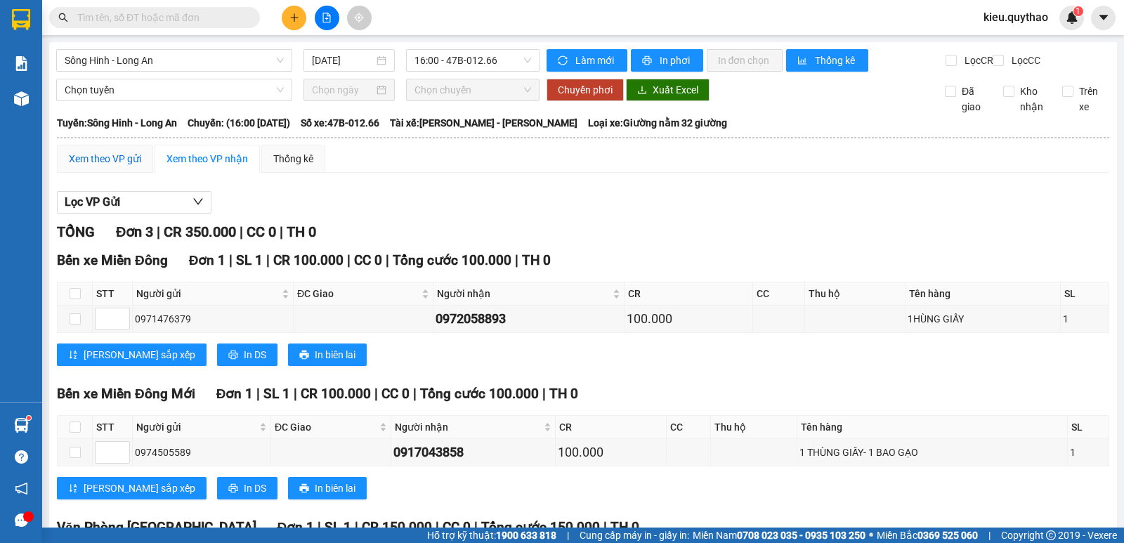
click at [106, 167] on div "Xem theo VP gửi" at bounding box center [105, 158] width 72 height 15
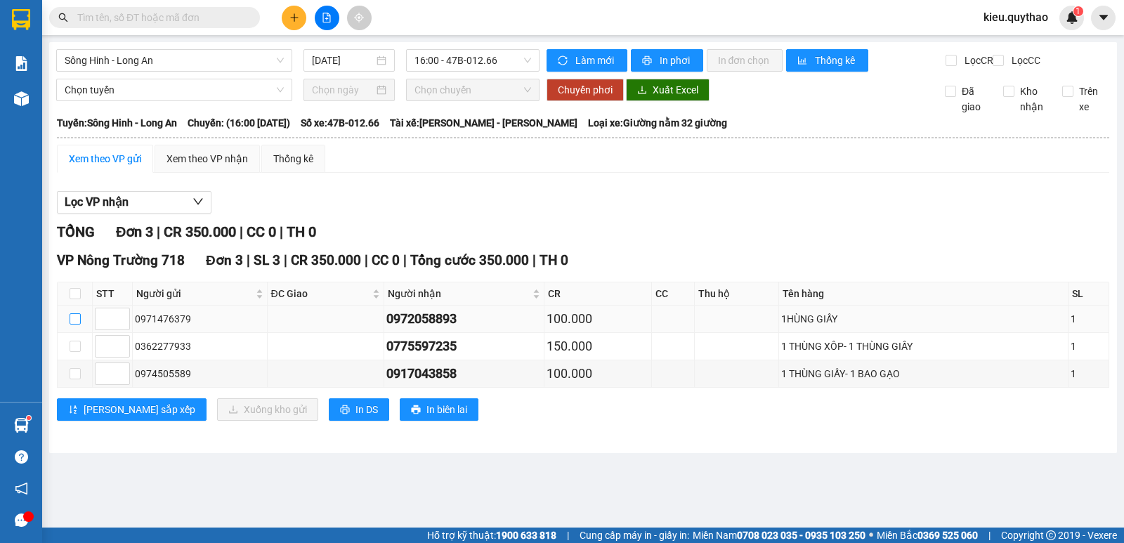
click at [74, 325] on input "checkbox" at bounding box center [75, 318] width 11 height 11
checkbox input "true"
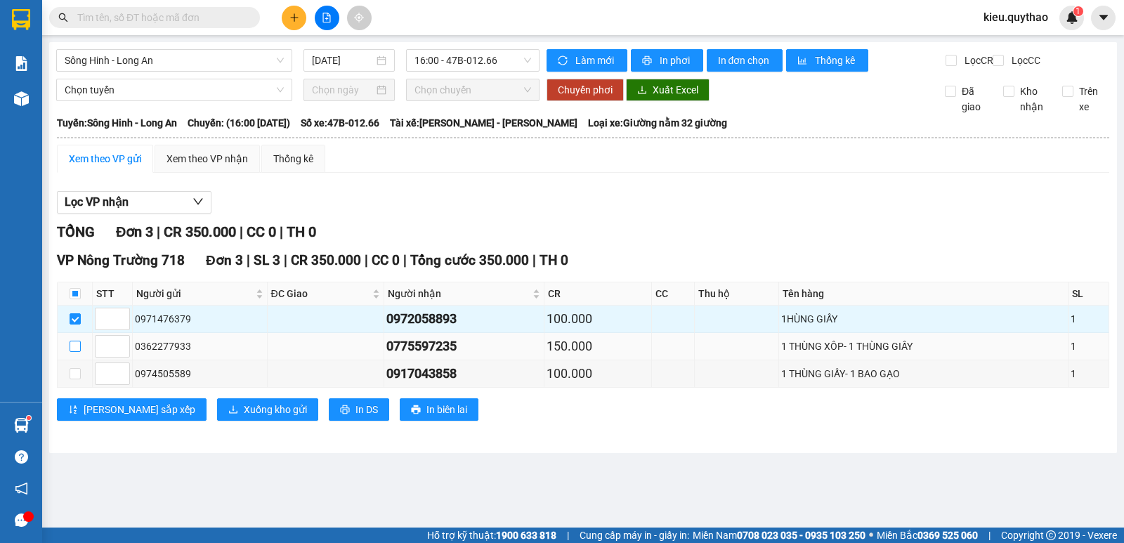
click at [72, 352] on input "checkbox" at bounding box center [75, 346] width 11 height 11
checkbox input "true"
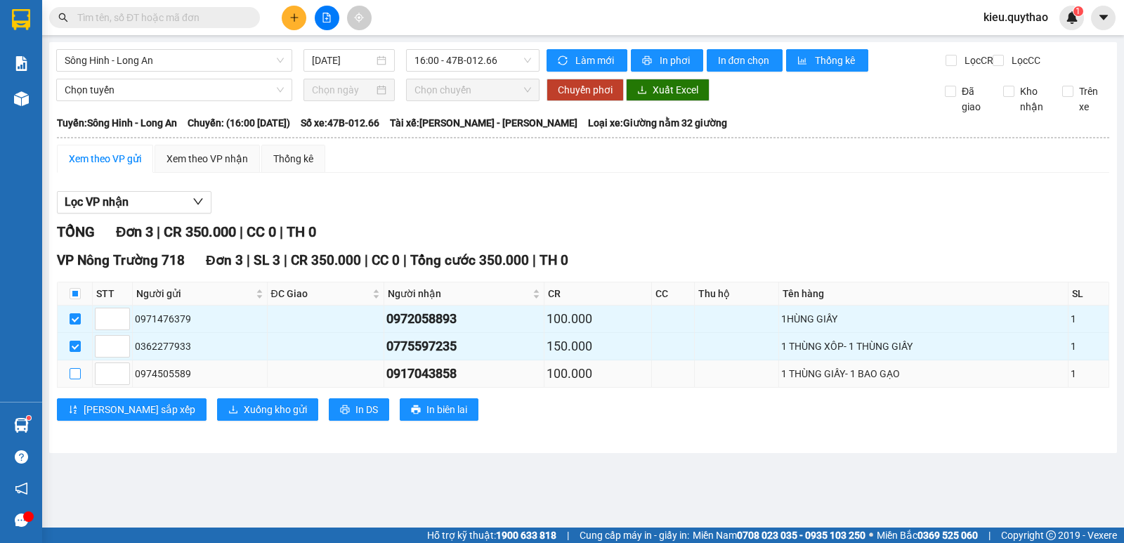
click at [74, 379] on input "checkbox" at bounding box center [75, 373] width 11 height 11
checkbox input "true"
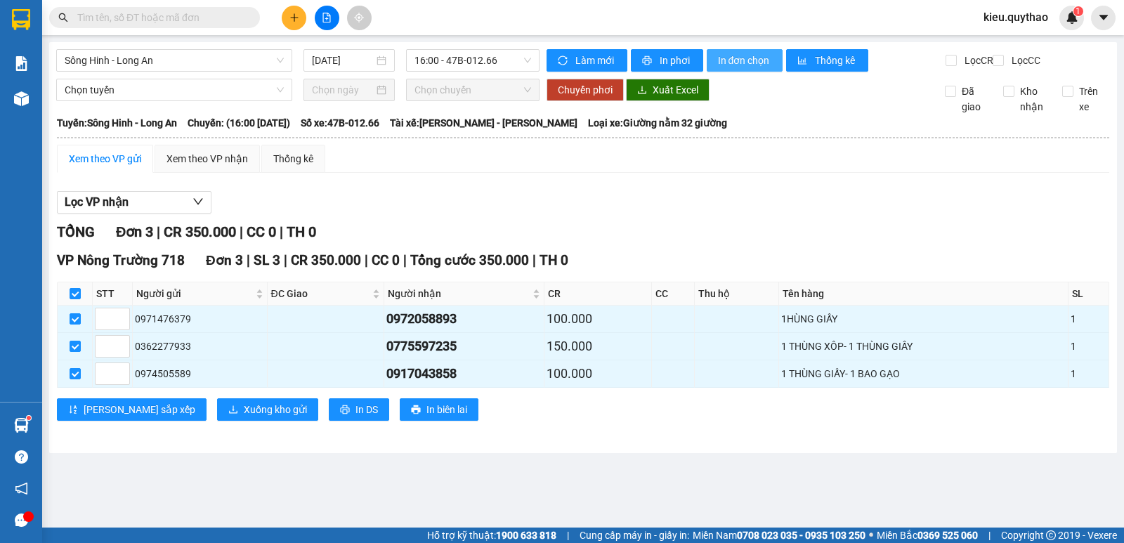
click at [736, 58] on span "In đơn chọn" at bounding box center [745, 60] width 54 height 15
click at [191, 63] on span "Sông Hinh - Long An" at bounding box center [174, 60] width 219 height 21
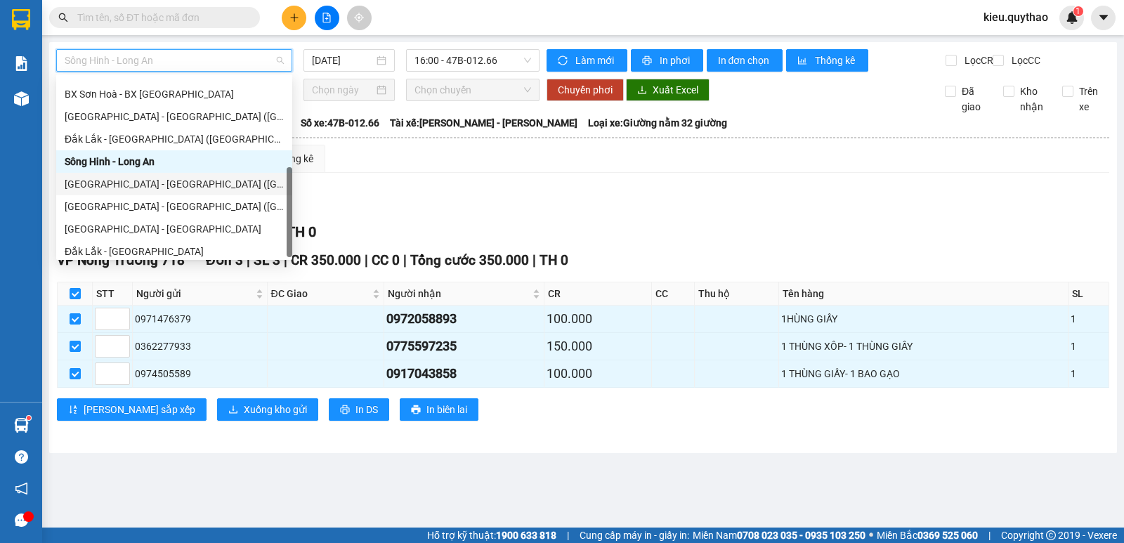
scroll to position [202, 0]
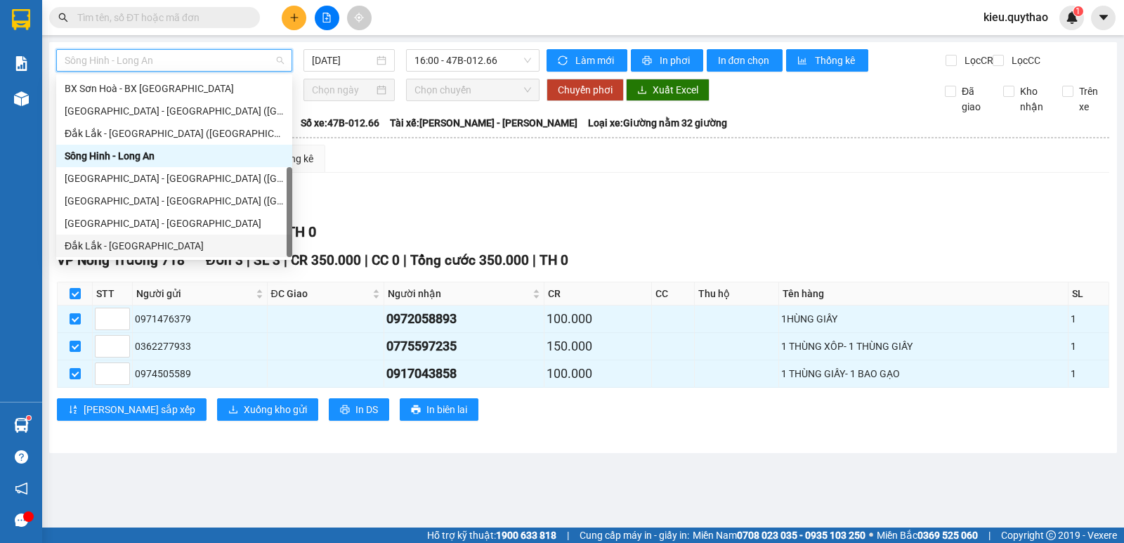
click at [157, 243] on div "Đắk Lắk - [GEOGRAPHIC_DATA]" at bounding box center [174, 245] width 219 height 15
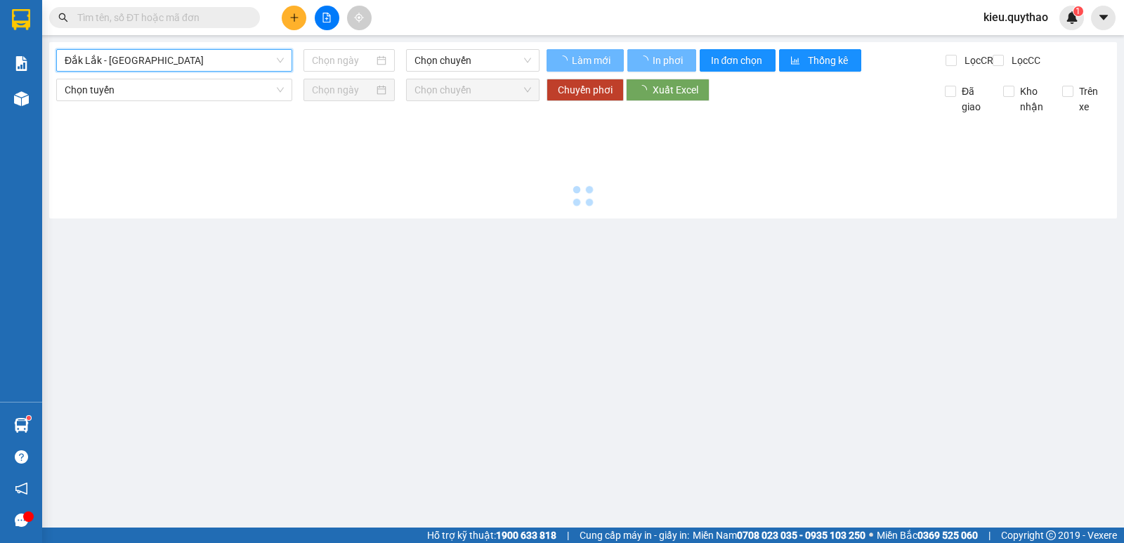
type input "[DATE]"
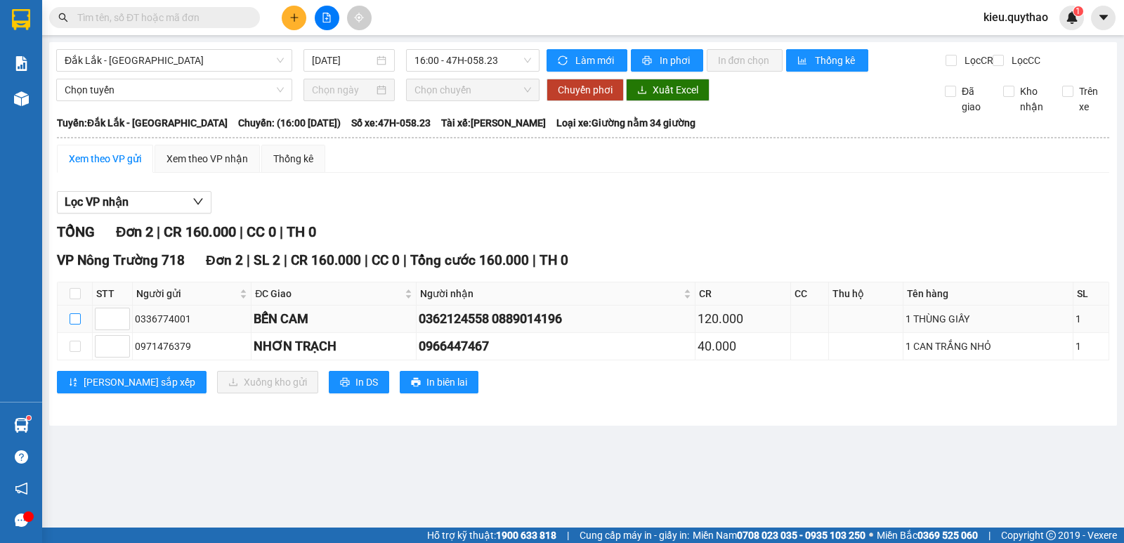
click at [72, 325] on input "checkbox" at bounding box center [75, 318] width 11 height 11
checkbox input "true"
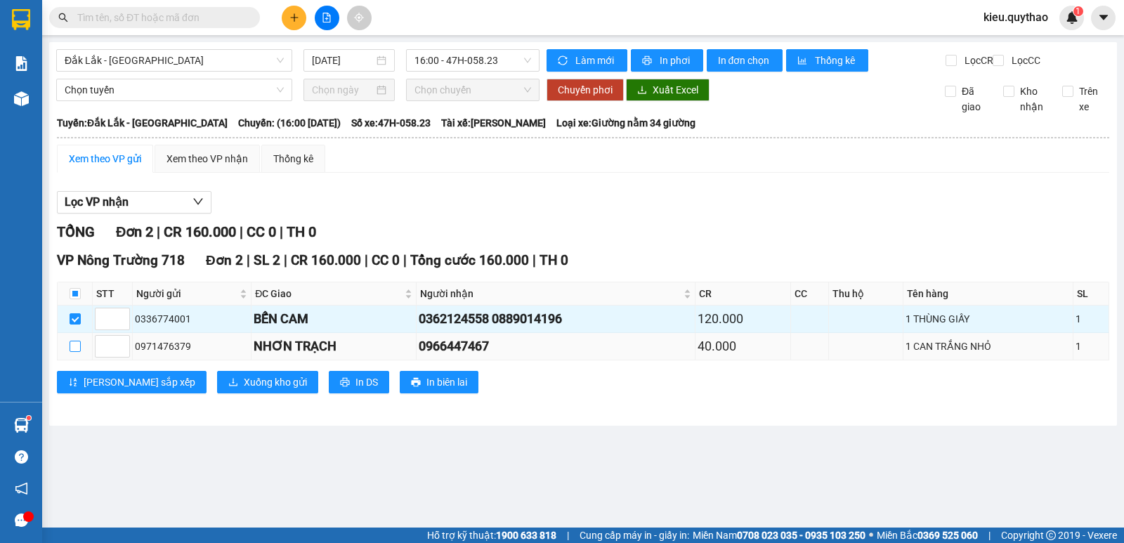
click at [75, 352] on input "checkbox" at bounding box center [75, 346] width 11 height 11
checkbox input "true"
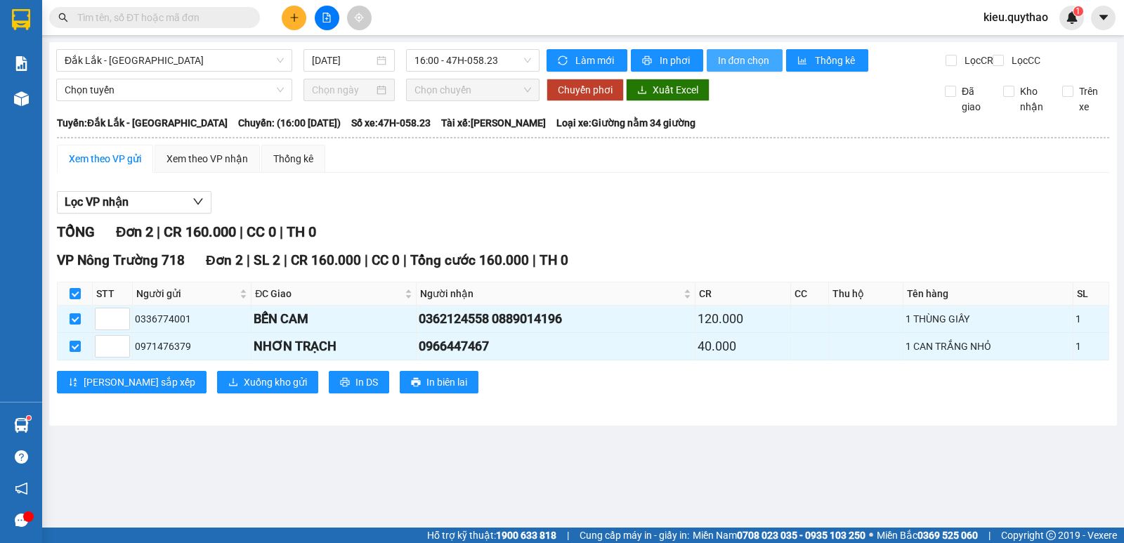
click at [732, 60] on span "In đơn chọn" at bounding box center [745, 60] width 54 height 15
